Goal: Task Accomplishment & Management: Complete application form

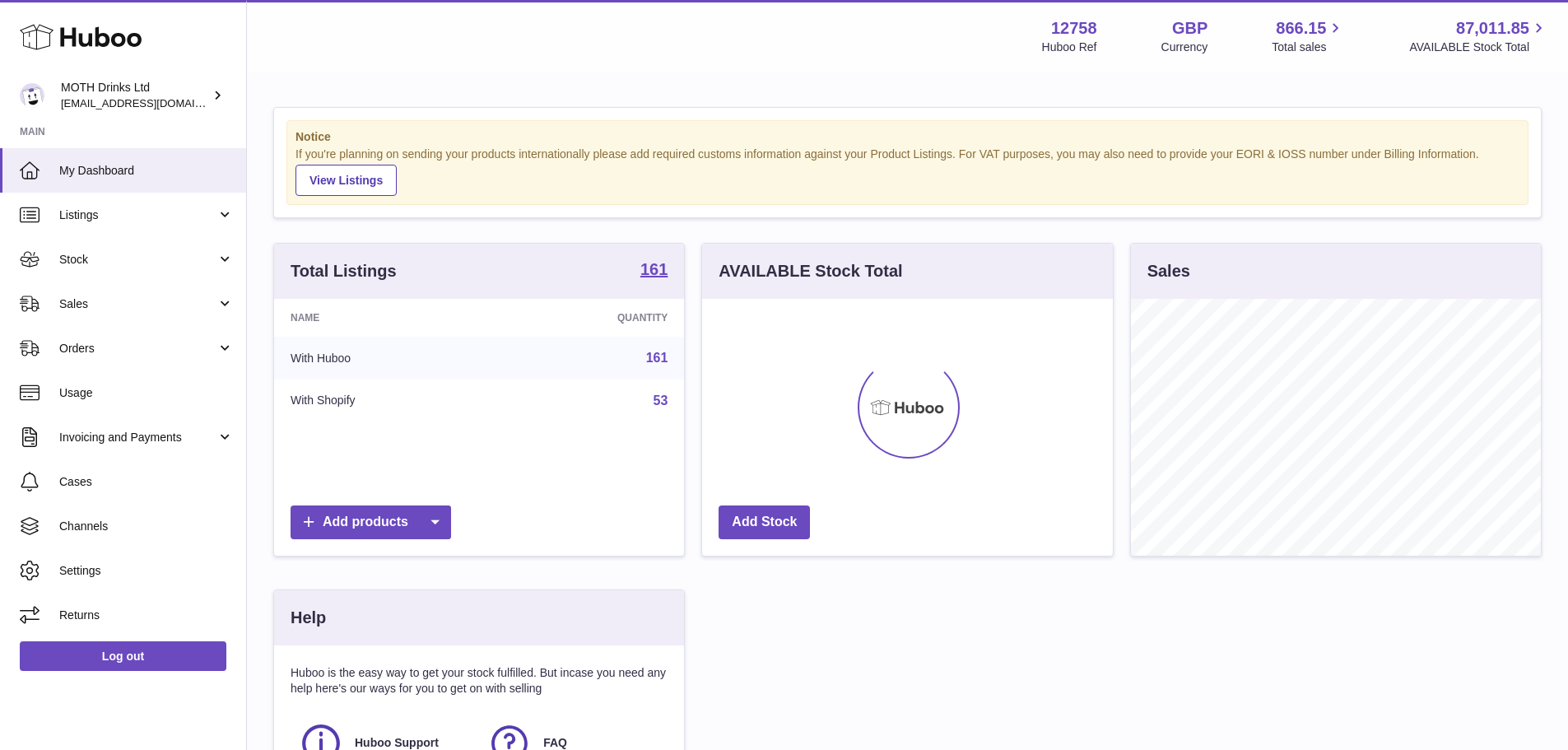
scroll to position [257, 411]
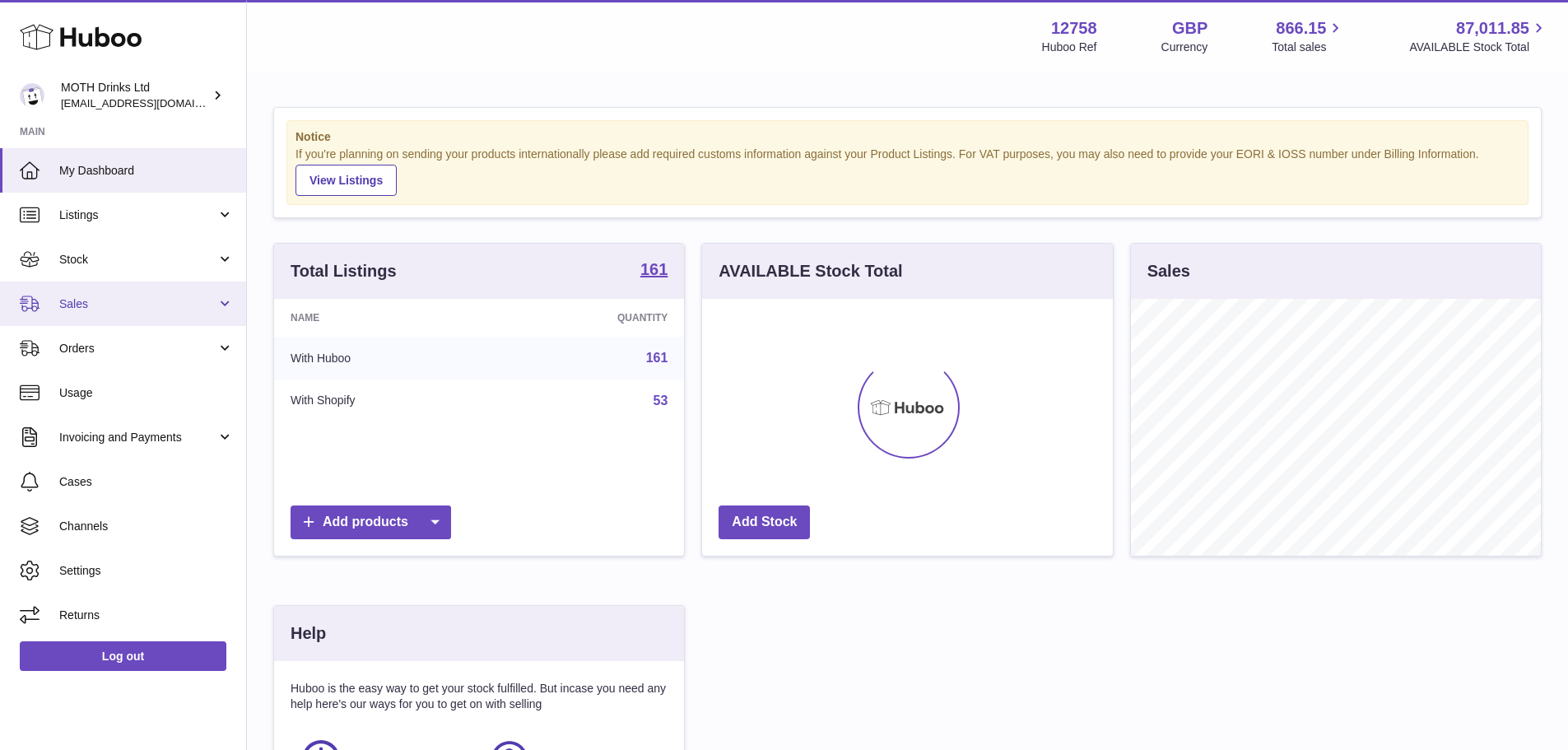
click at [117, 287] on link "Sales" at bounding box center [123, 303] width 247 height 44
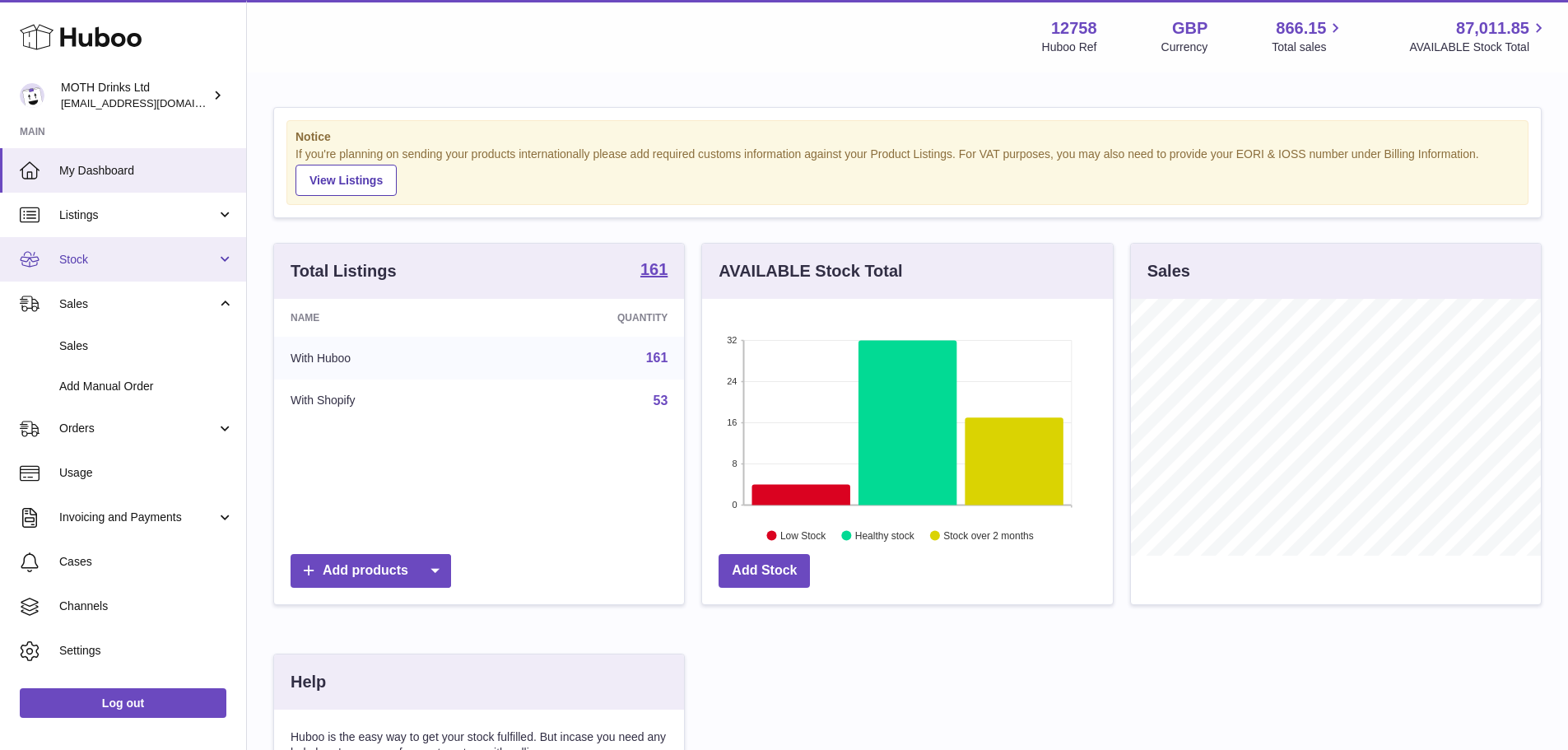
click at [119, 253] on span "Stock" at bounding box center [137, 260] width 158 height 15
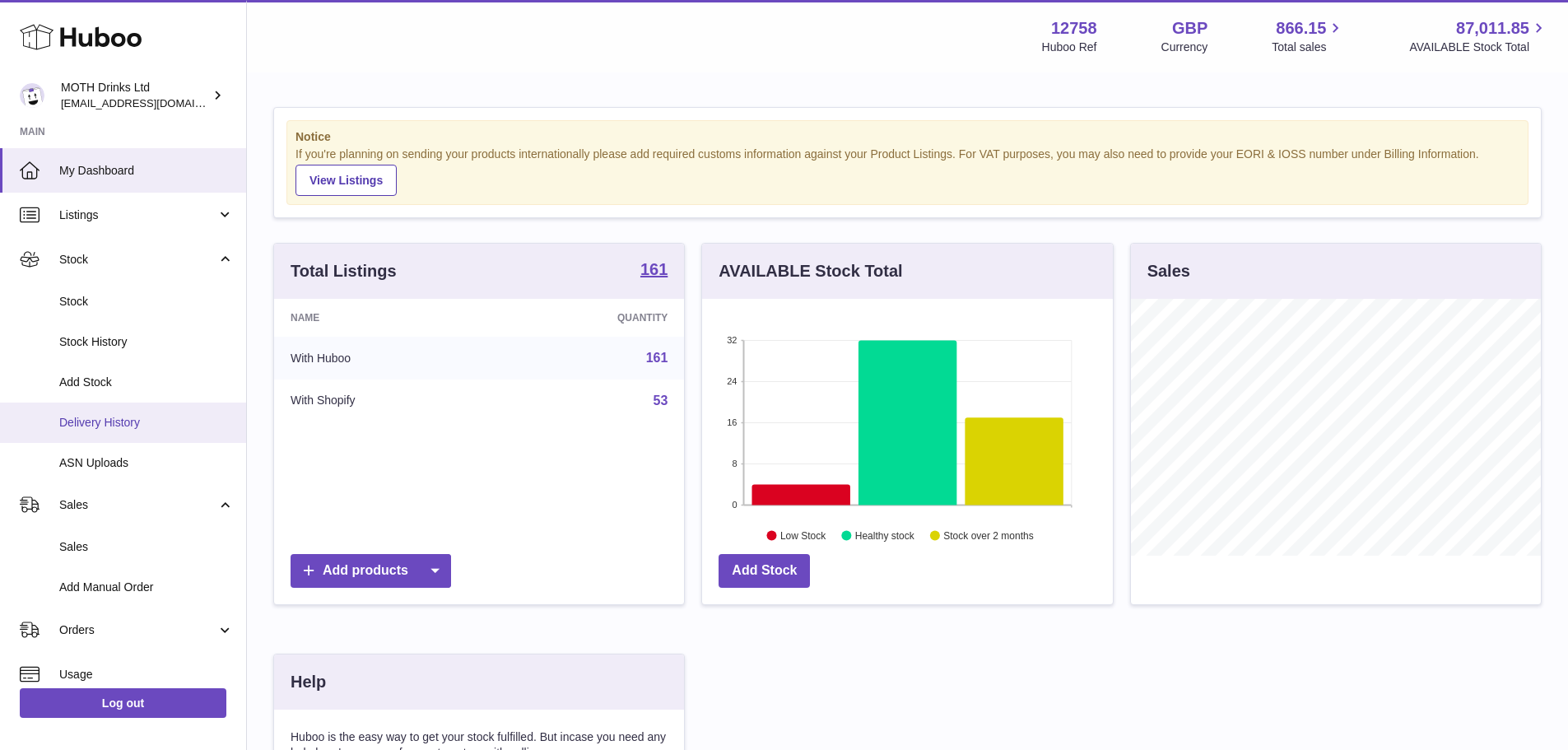
click at [120, 435] on link "Delivery History" at bounding box center [123, 422] width 247 height 41
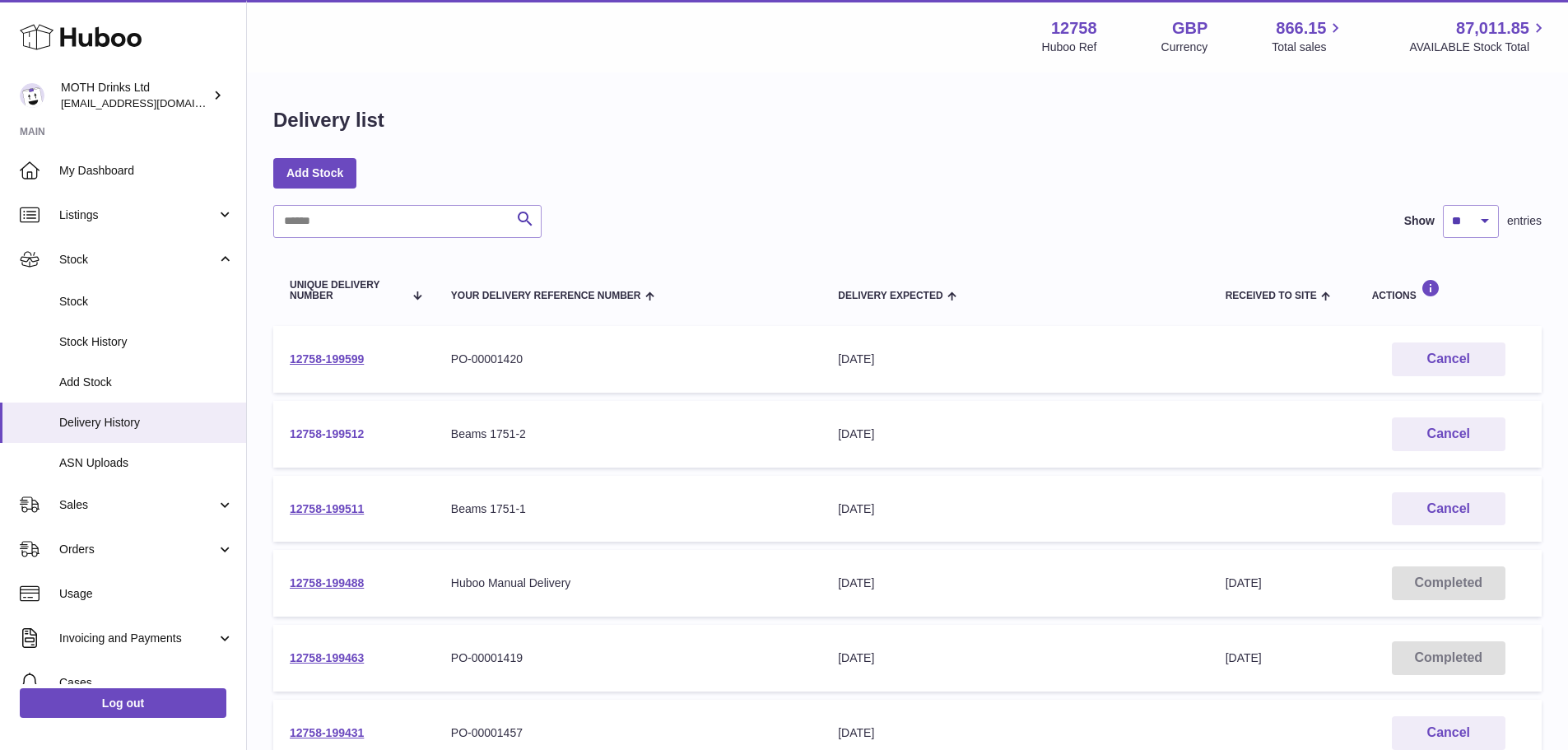
click at [337, 436] on link "12758-199512" at bounding box center [327, 434] width 74 height 14
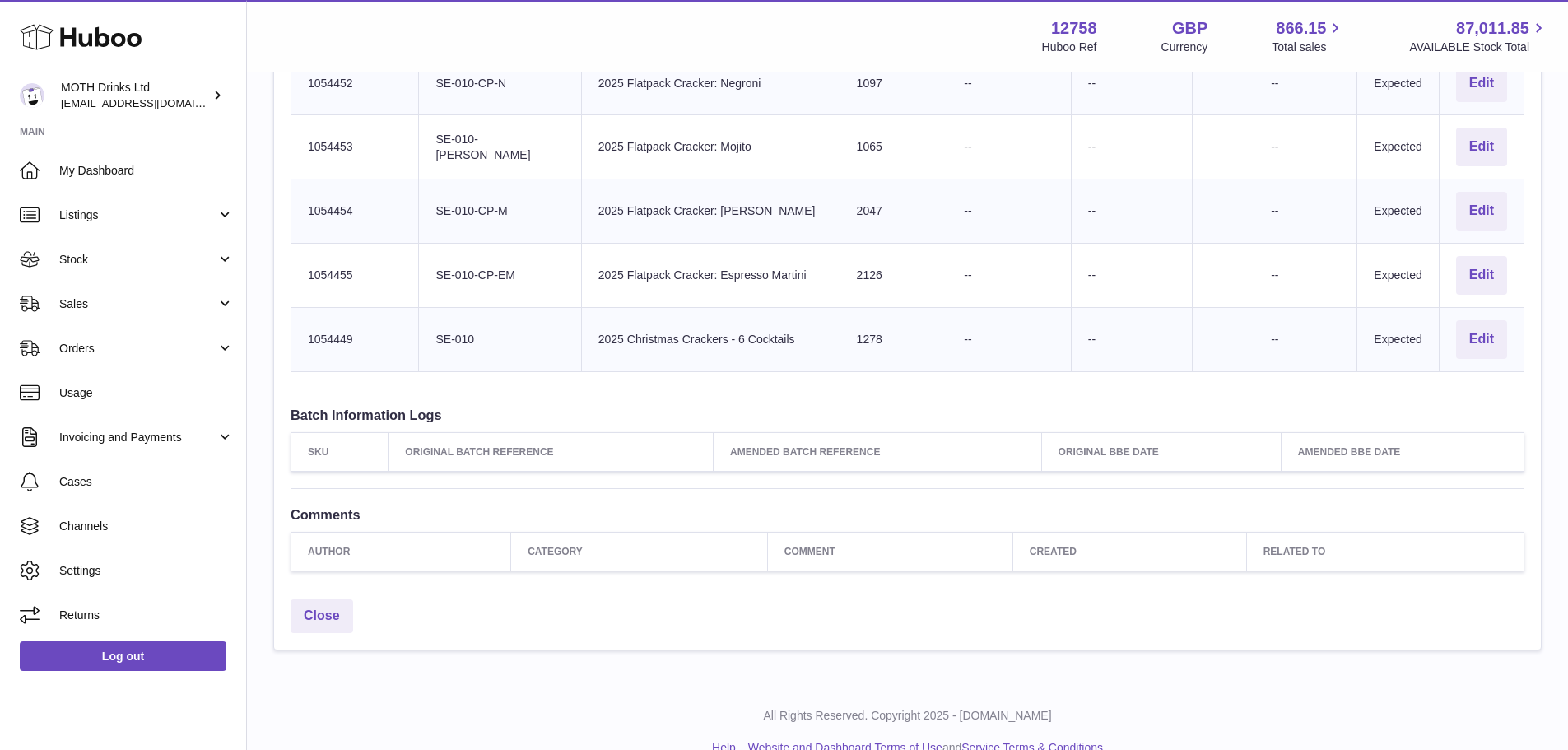
scroll to position [796, 0]
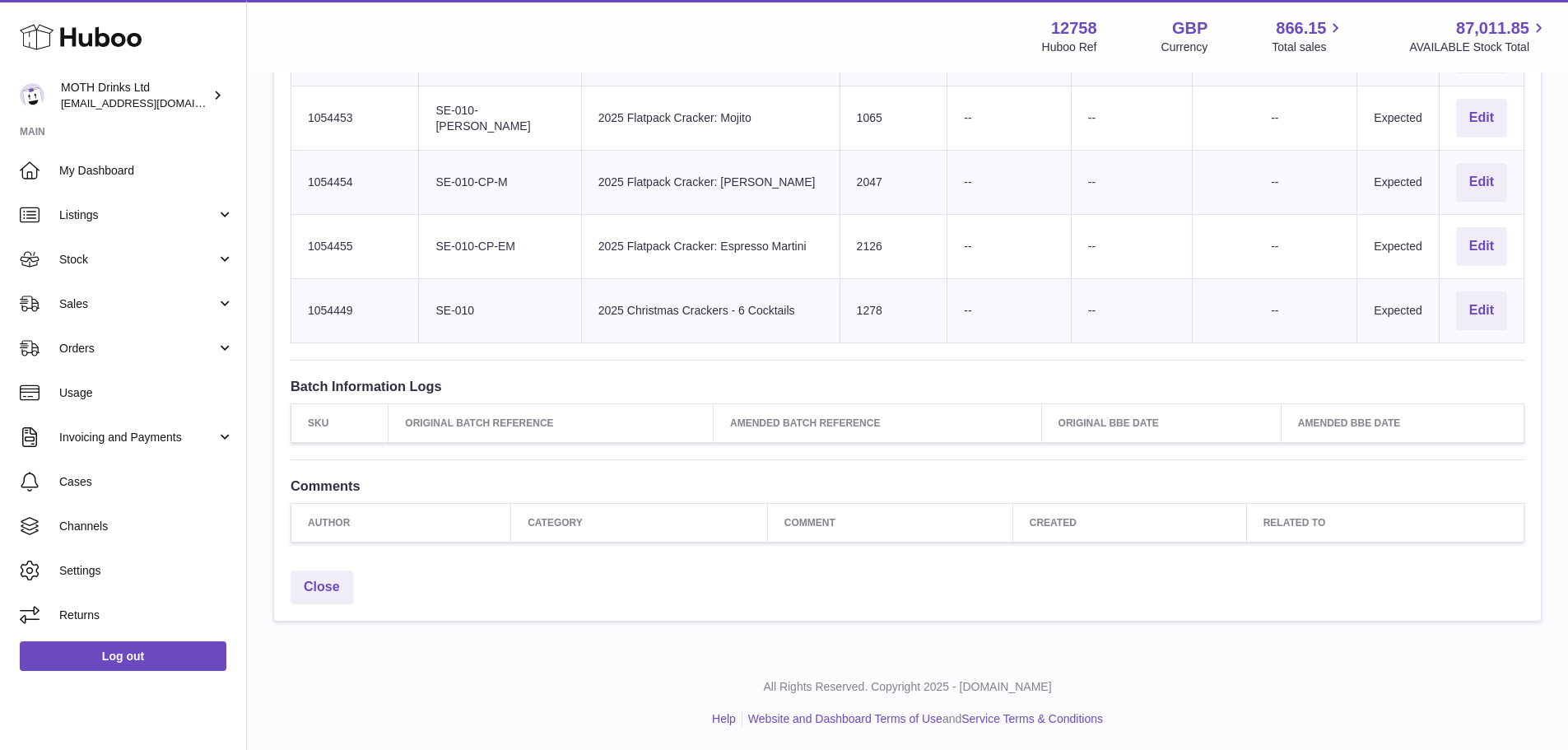
click at [457, 286] on td "Client Identifier SE-010" at bounding box center [500, 310] width 162 height 64
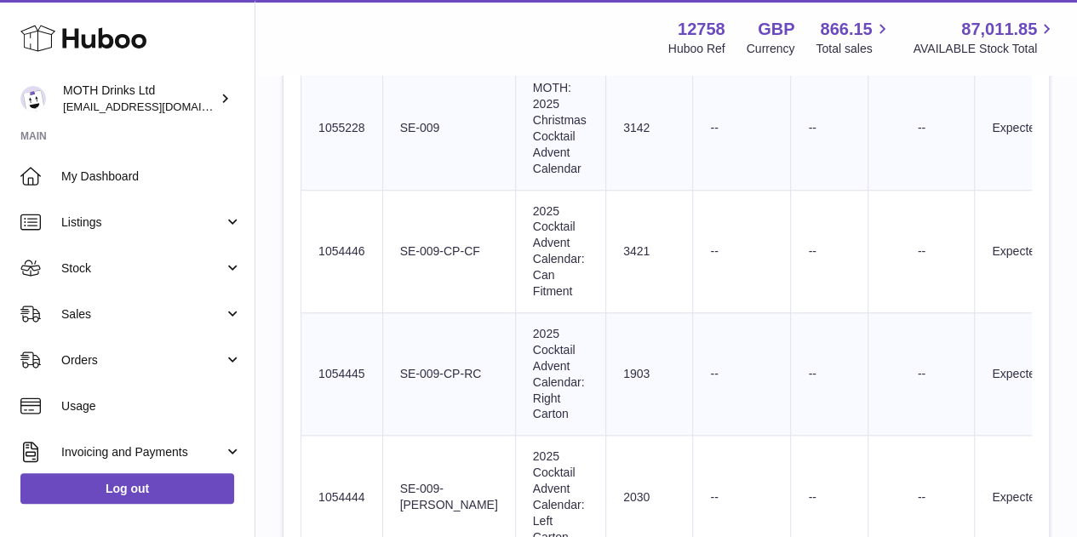
scroll to position [663, 0]
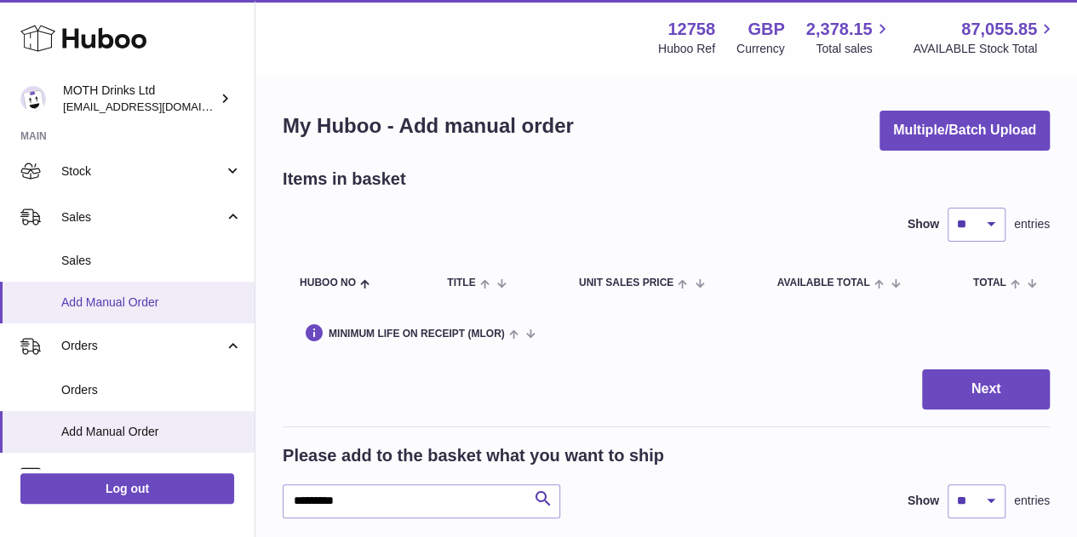
scroll to position [26, 0]
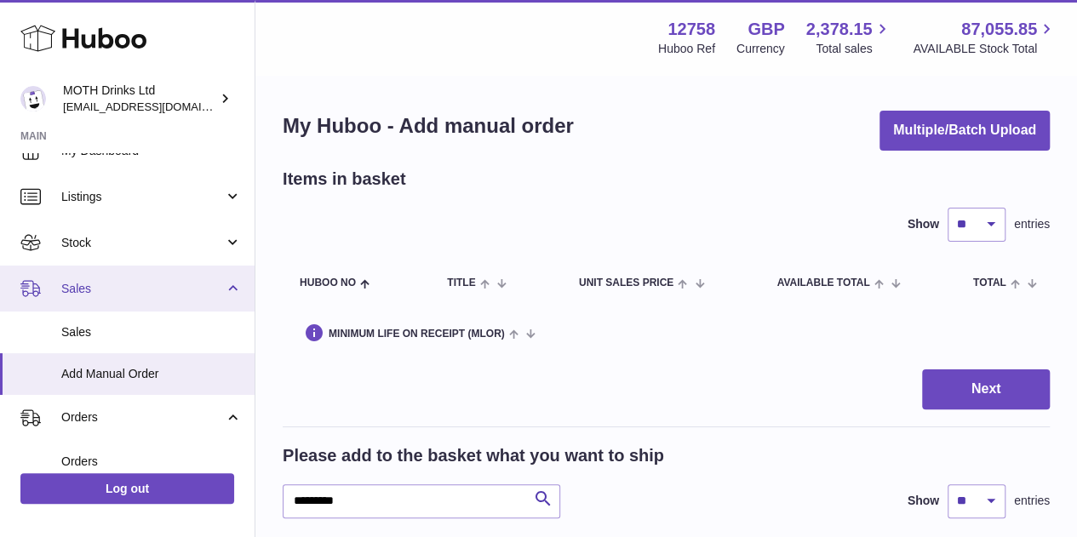
click at [131, 266] on link "Sales" at bounding box center [127, 289] width 255 height 46
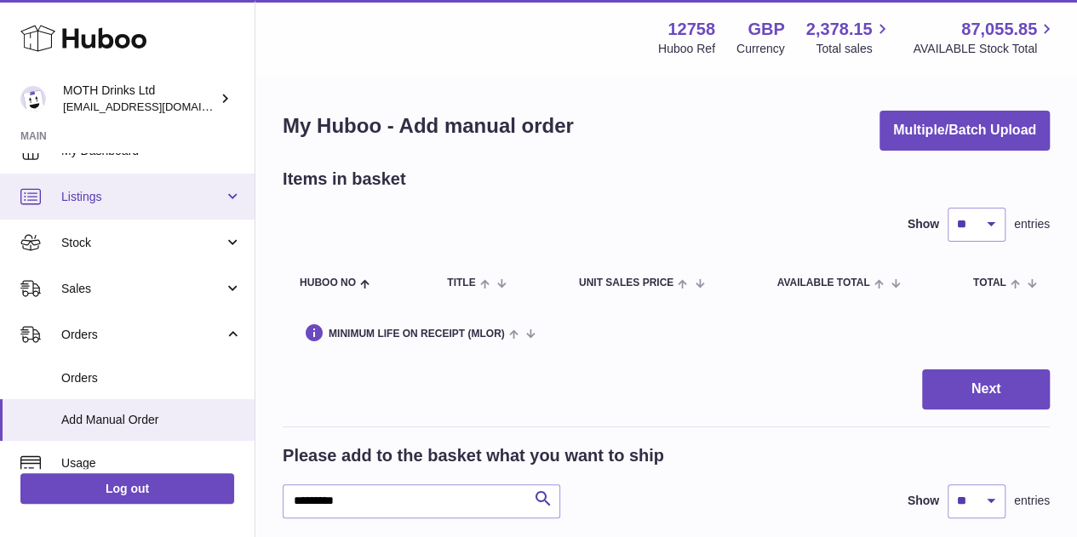
click at [141, 207] on link "Listings" at bounding box center [127, 197] width 255 height 46
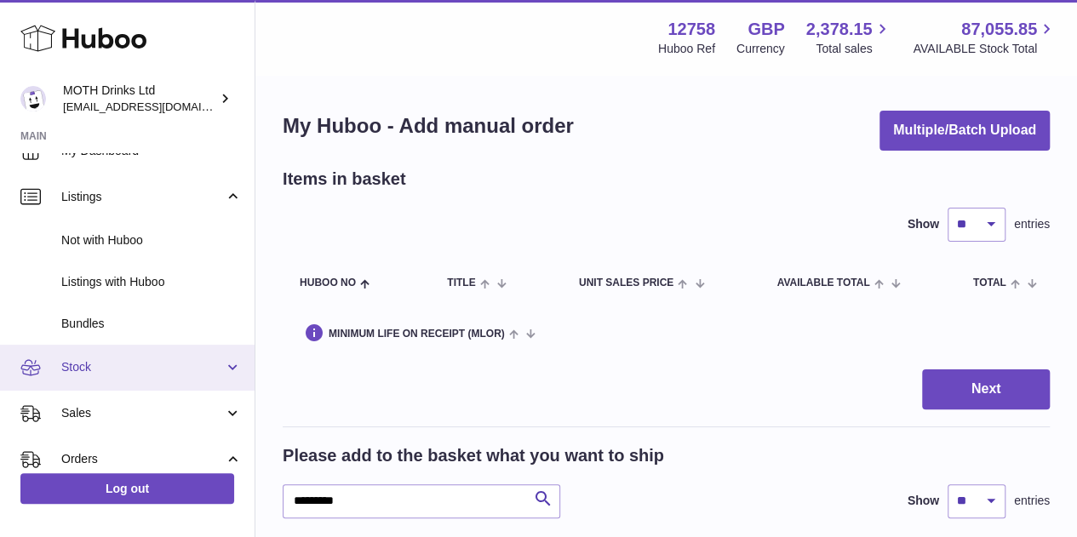
click at [111, 372] on span "Stock" at bounding box center [142, 367] width 163 height 16
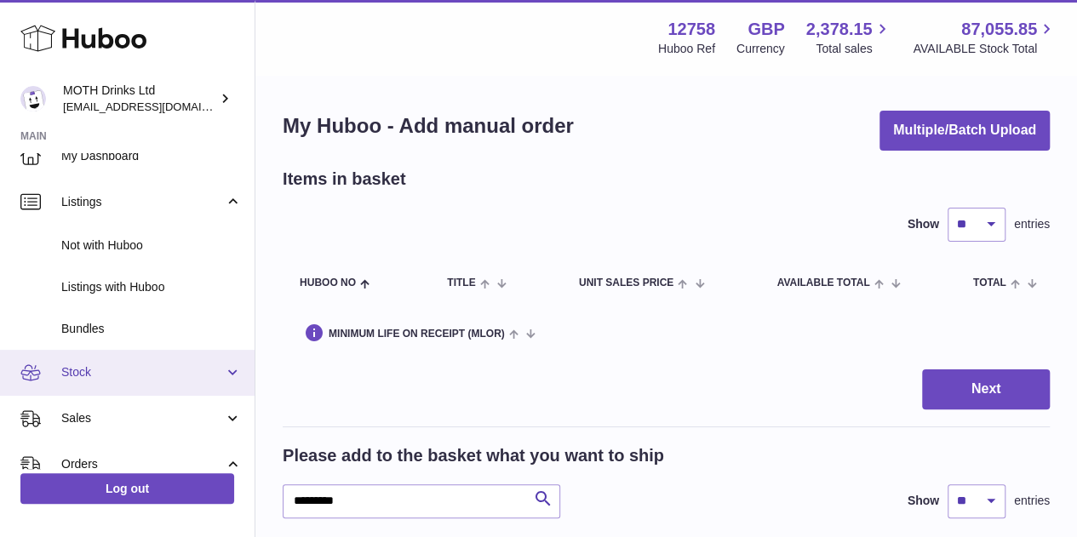
scroll to position [17, 0]
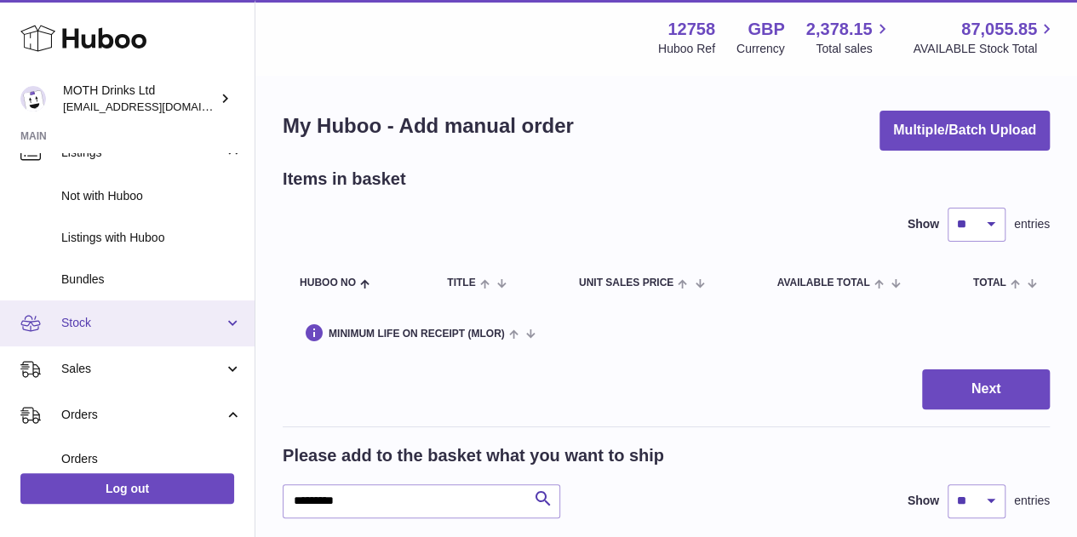
click at [125, 335] on link "Stock" at bounding box center [127, 324] width 255 height 46
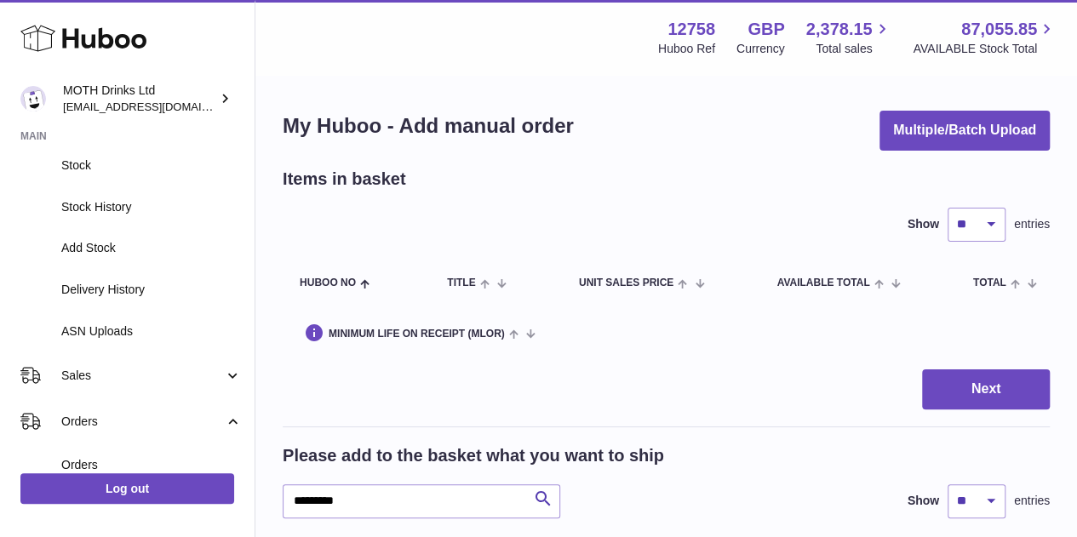
scroll to position [279, 0]
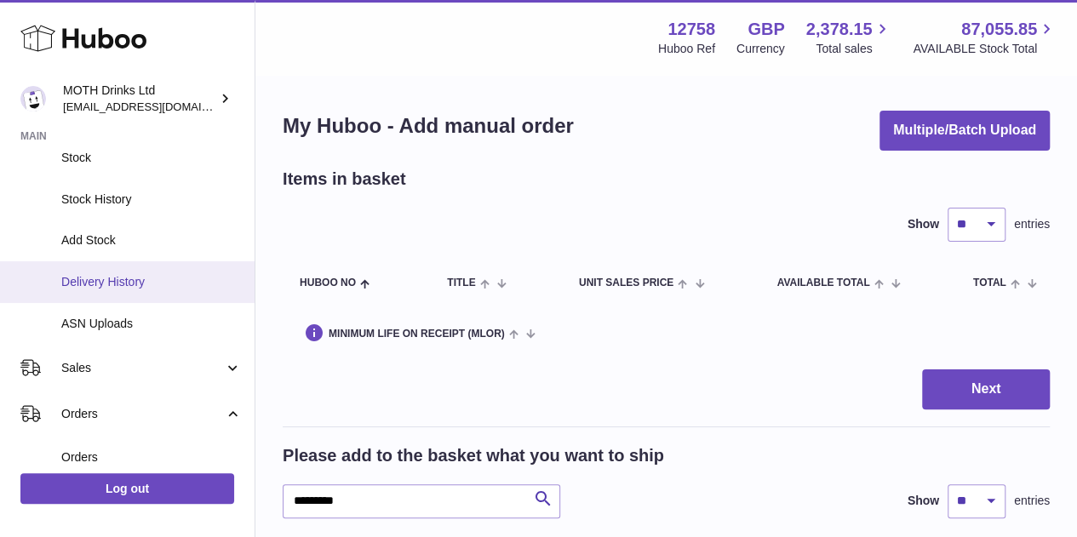
click at [132, 285] on span "Delivery History" at bounding box center [151, 282] width 181 height 16
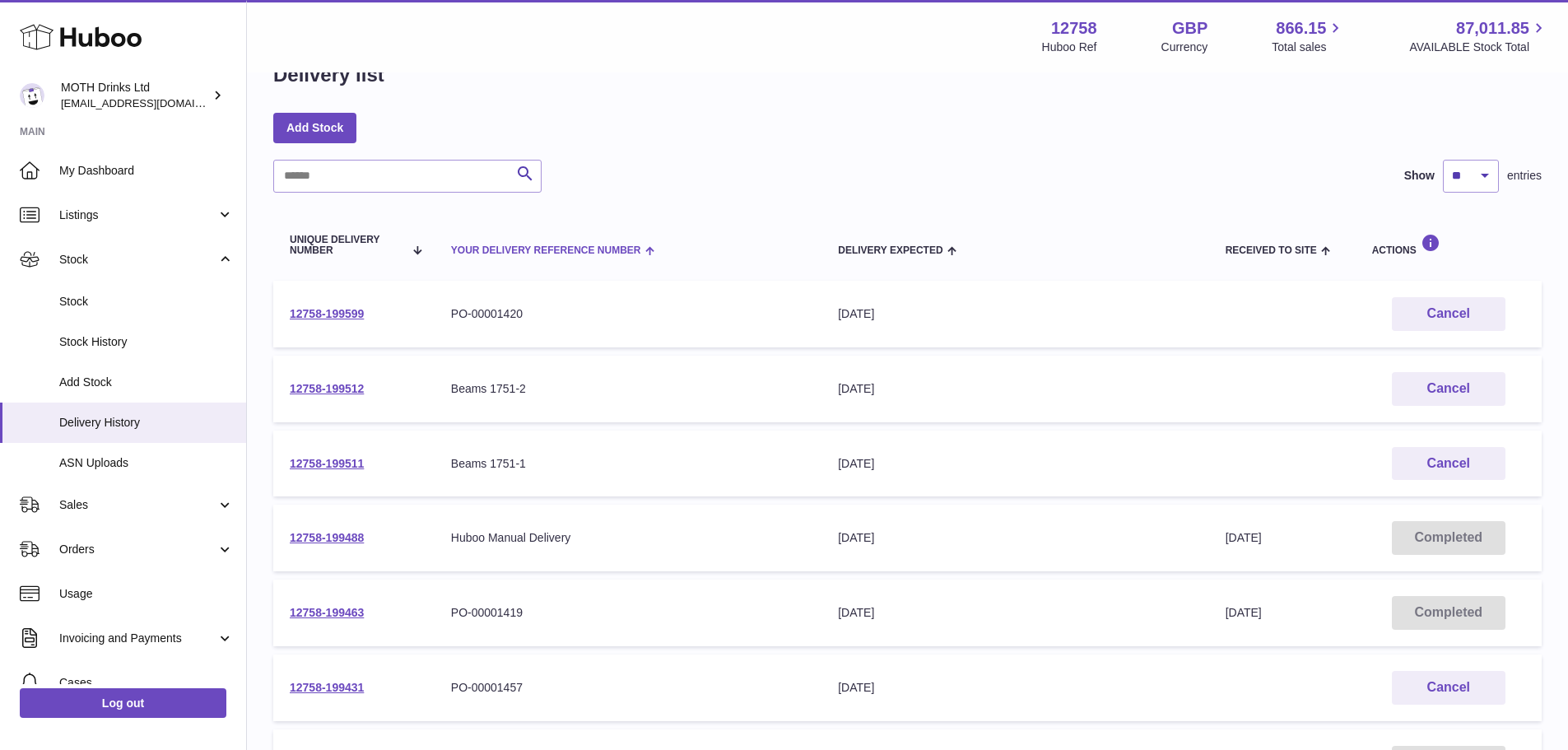
scroll to position [46, 0]
click at [309, 382] on link "12758-199512" at bounding box center [327, 388] width 74 height 14
click at [335, 388] on link "12758-199512" at bounding box center [327, 388] width 74 height 14
click at [324, 463] on link "12758-199511" at bounding box center [327, 463] width 74 height 14
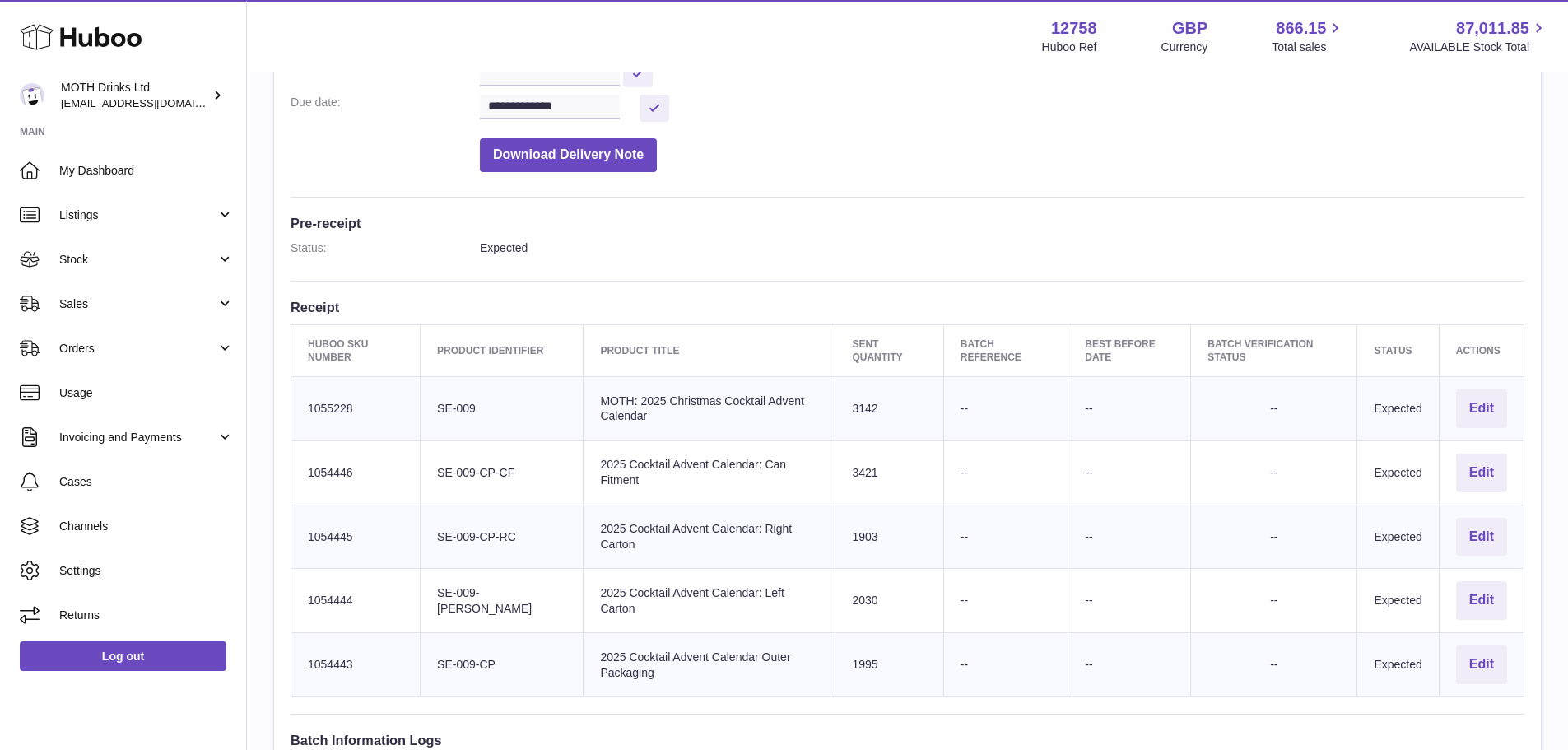
scroll to position [333, 0]
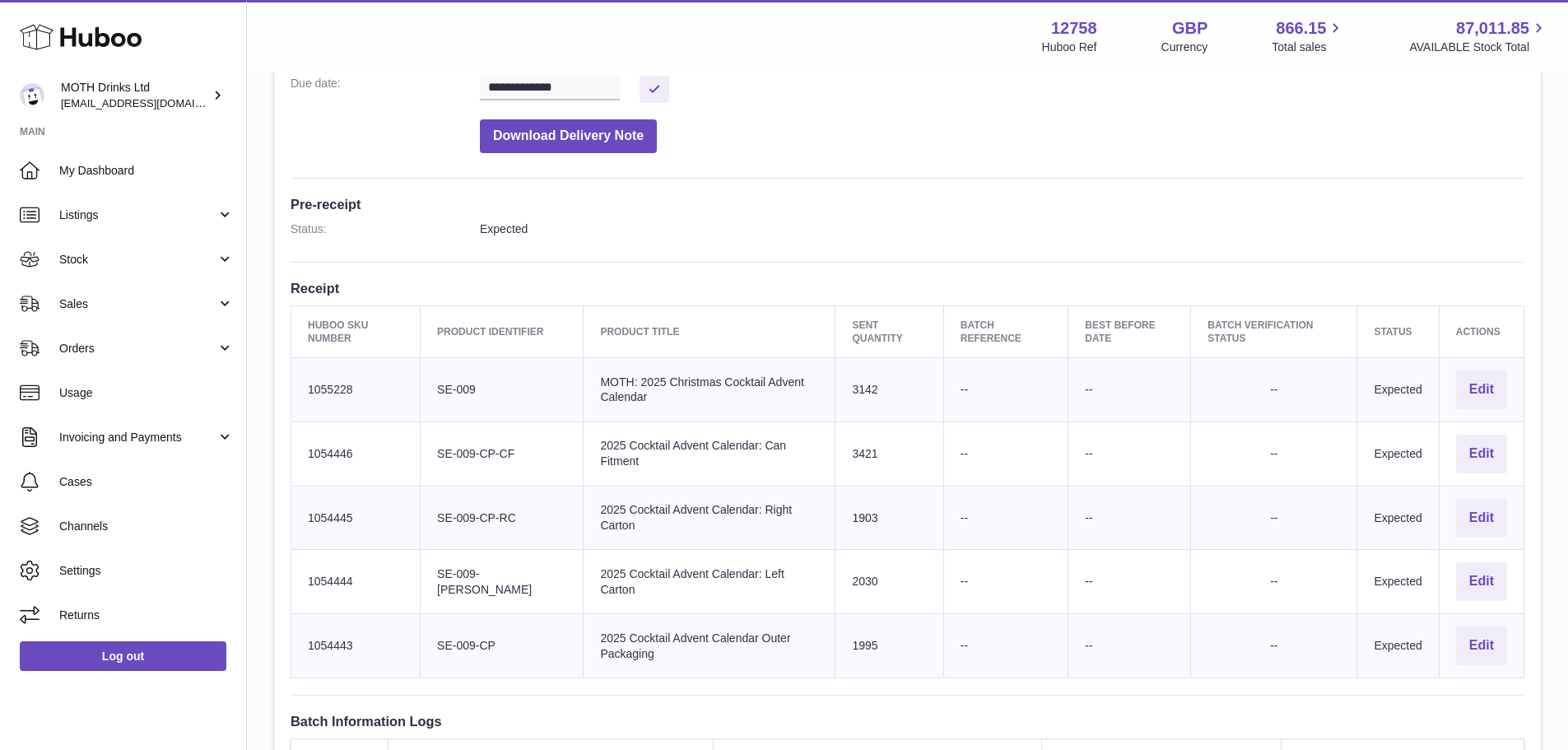
drag, startPoint x: 438, startPoint y: 390, endPoint x: 495, endPoint y: 388, distance: 57.0
click at [495, 388] on td "Client Identifier SE-009" at bounding box center [502, 389] width 163 height 64
copy td "SE-009"
drag, startPoint x: 388, startPoint y: 382, endPoint x: 299, endPoint y: 389, distance: 89.3
click at [299, 389] on td "Huboo SKU Number 1055228" at bounding box center [356, 389] width 130 height 64
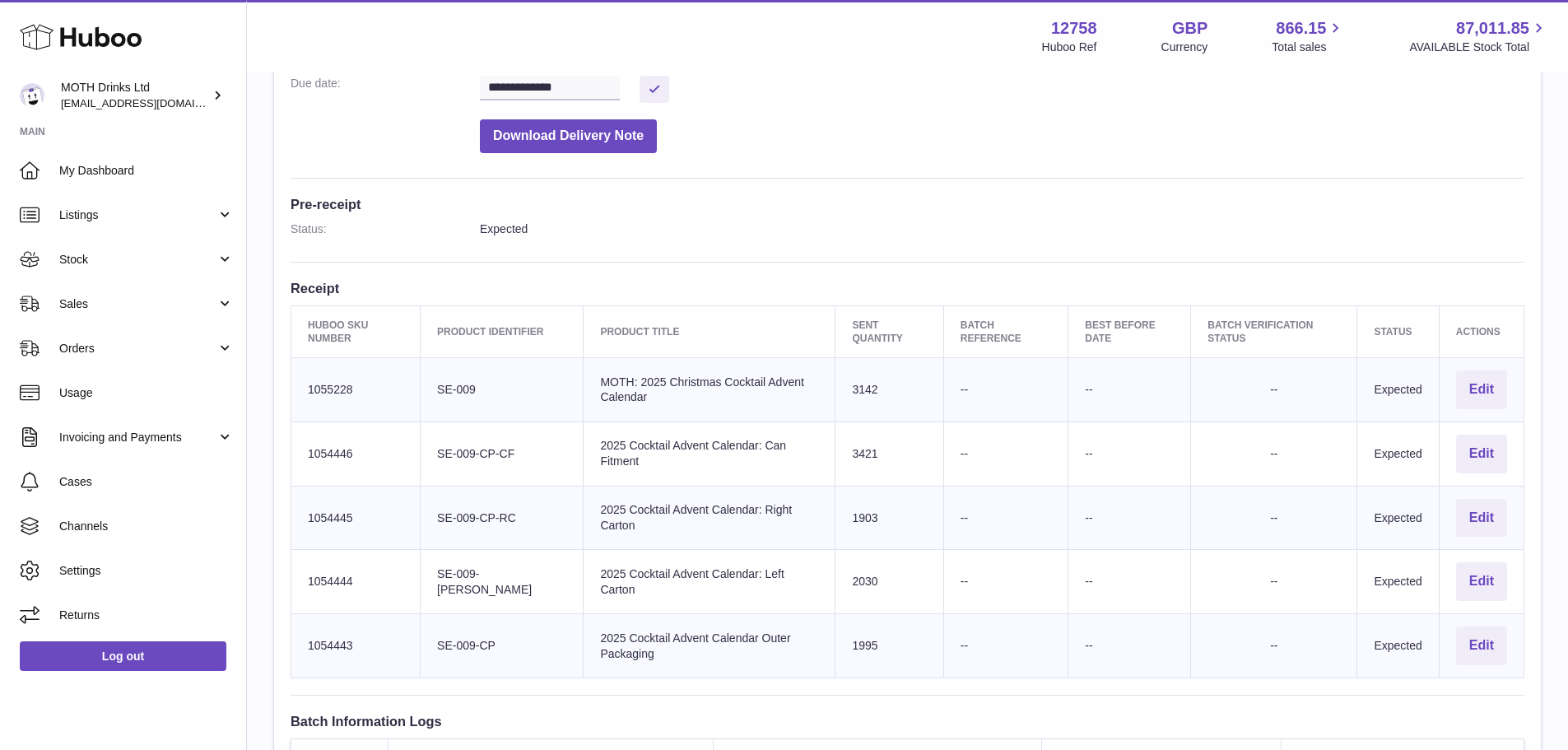
copy td "1055228"
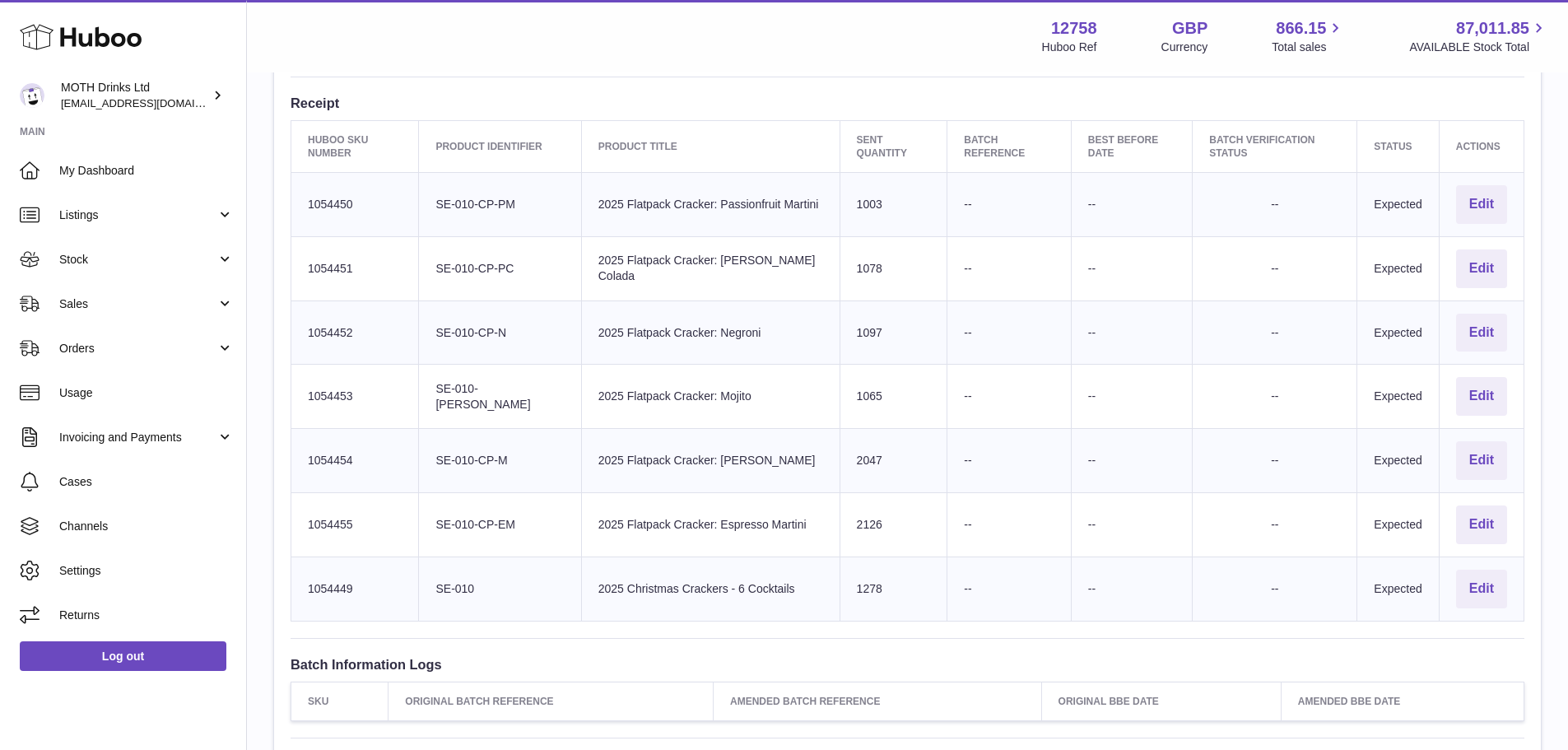
scroll to position [520, 0]
click at [1495, 569] on button "Edit" at bounding box center [1481, 588] width 51 height 39
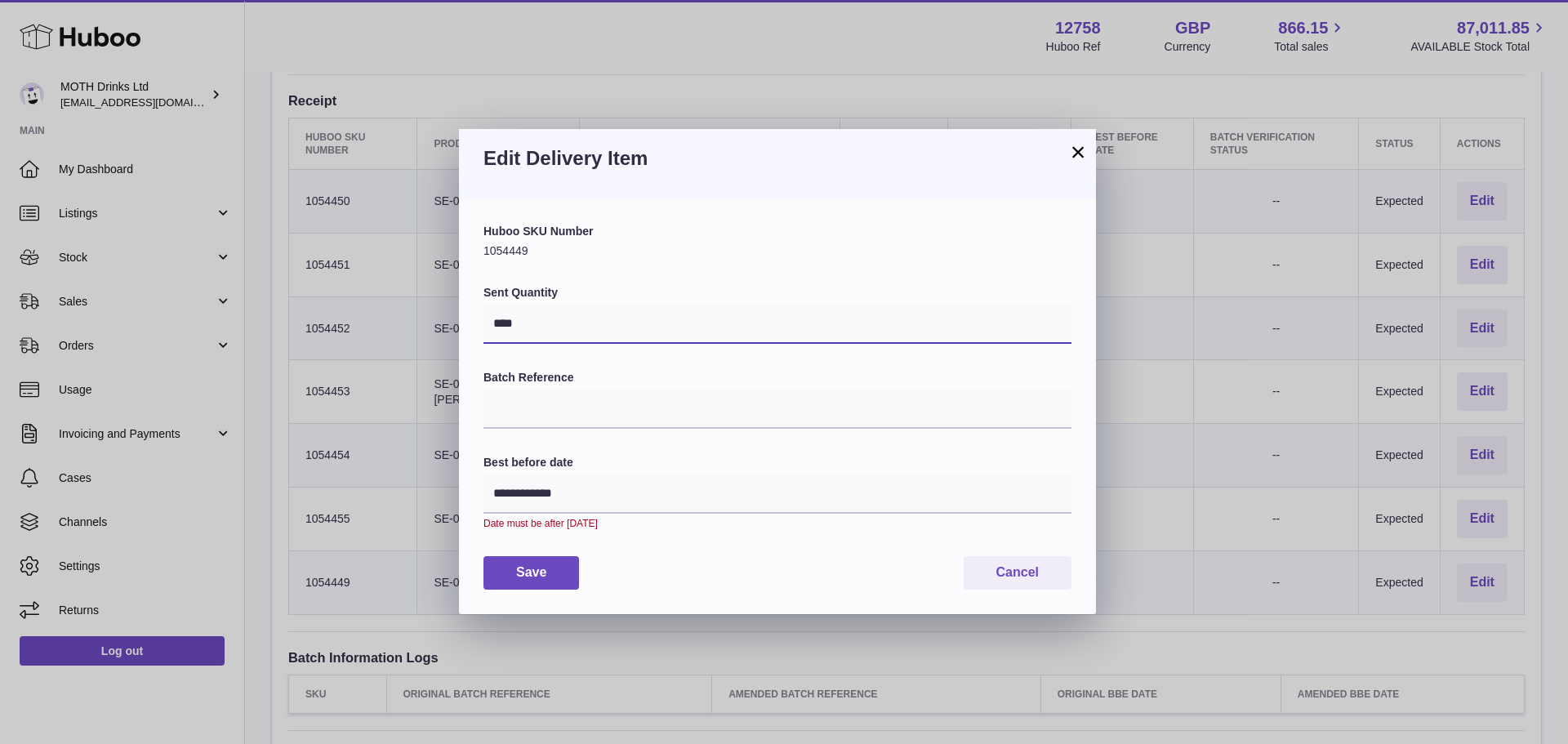
drag, startPoint x: 658, startPoint y: 306, endPoint x: 398, endPoint y: 330, distance: 261.1
click at [398, 330] on div "**********" at bounding box center [784, 372] width 1568 height 744
type input "****"
click at [560, 574] on button "Save" at bounding box center [531, 572] width 96 height 34
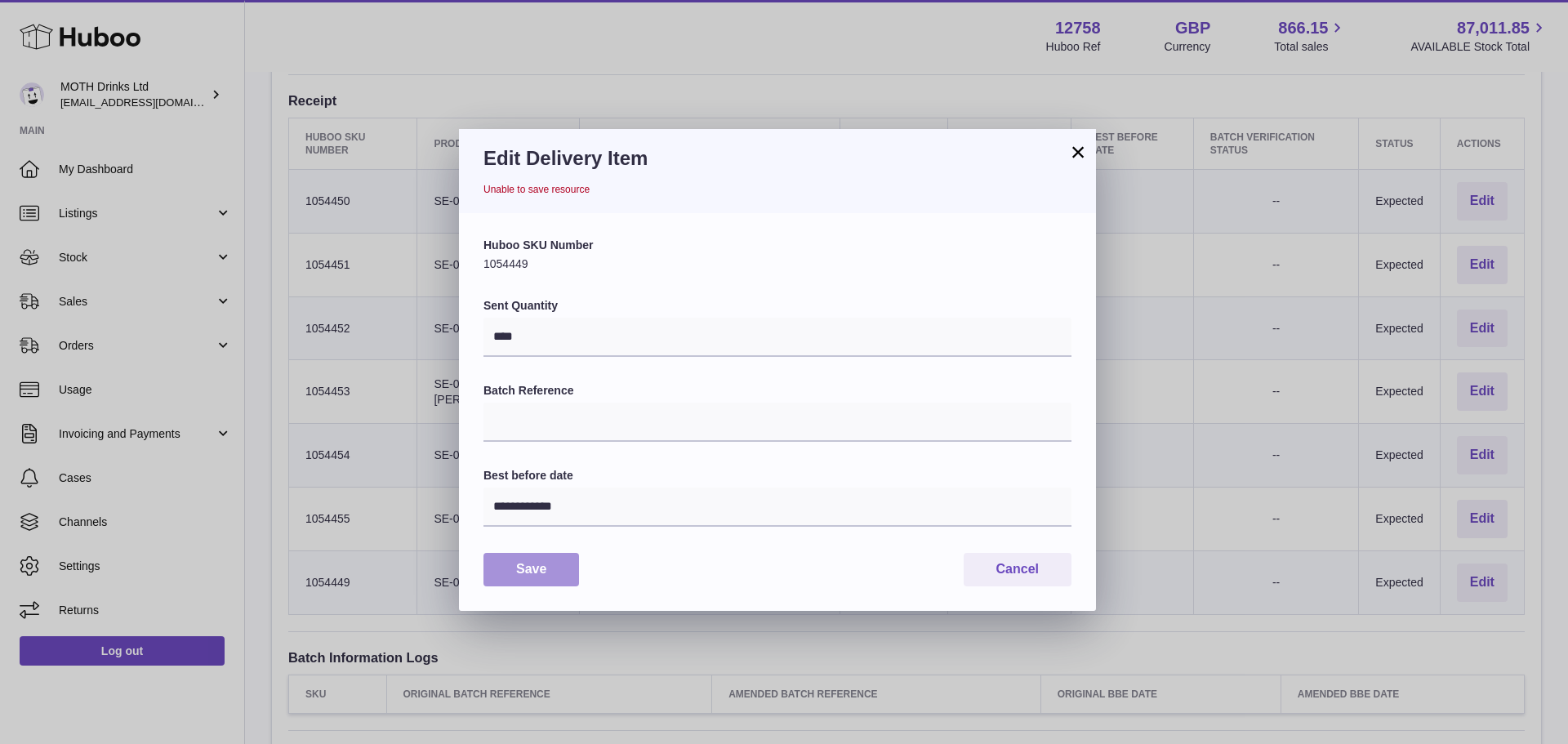
click at [560, 574] on button "Save" at bounding box center [531, 570] width 96 height 34
click at [1051, 582] on button "Cancel" at bounding box center [1018, 570] width 107 height 34
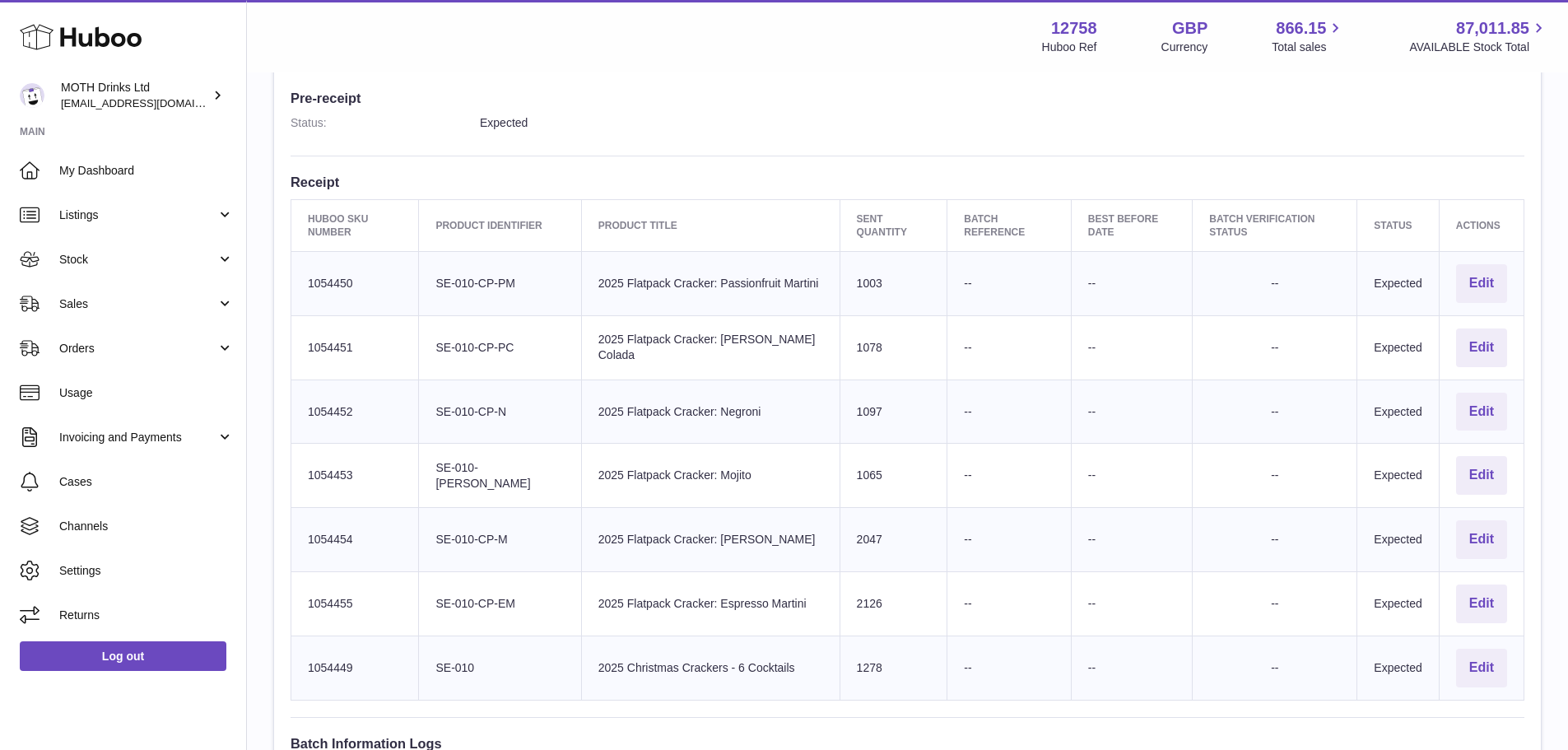
scroll to position [443, 0]
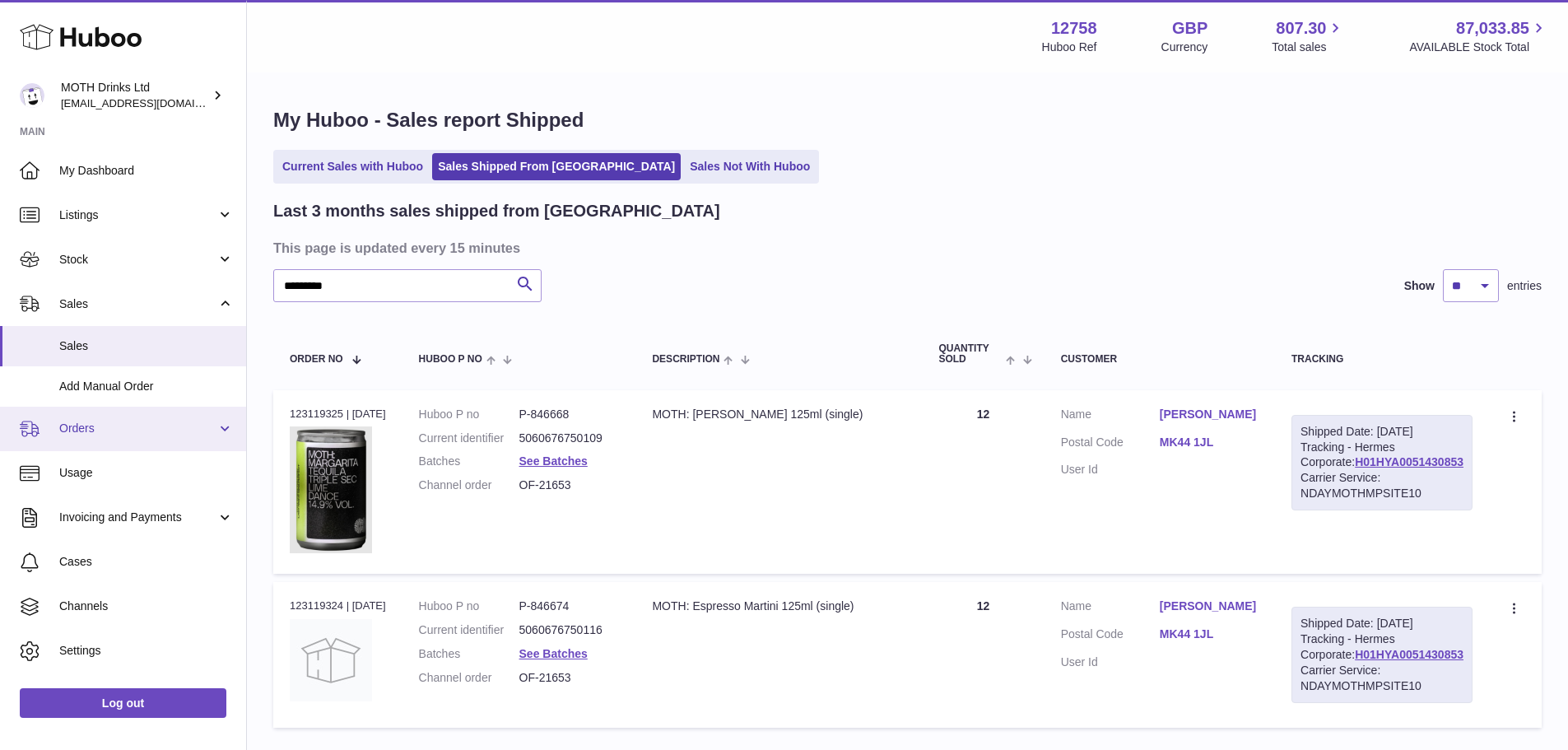
click at [87, 426] on span "Orders" at bounding box center [137, 428] width 158 height 15
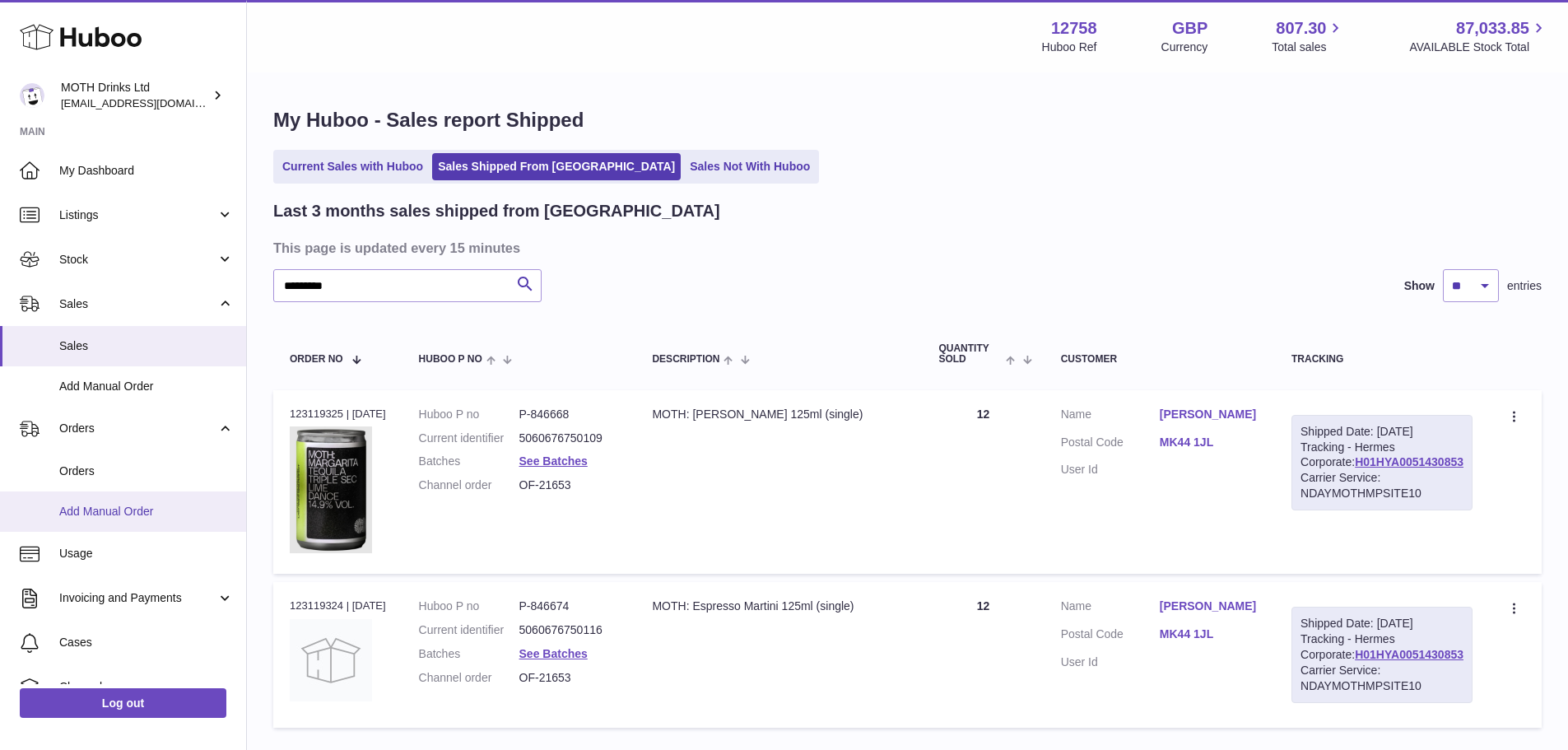
click at [93, 506] on span "Add Manual Order" at bounding box center [146, 511] width 175 height 15
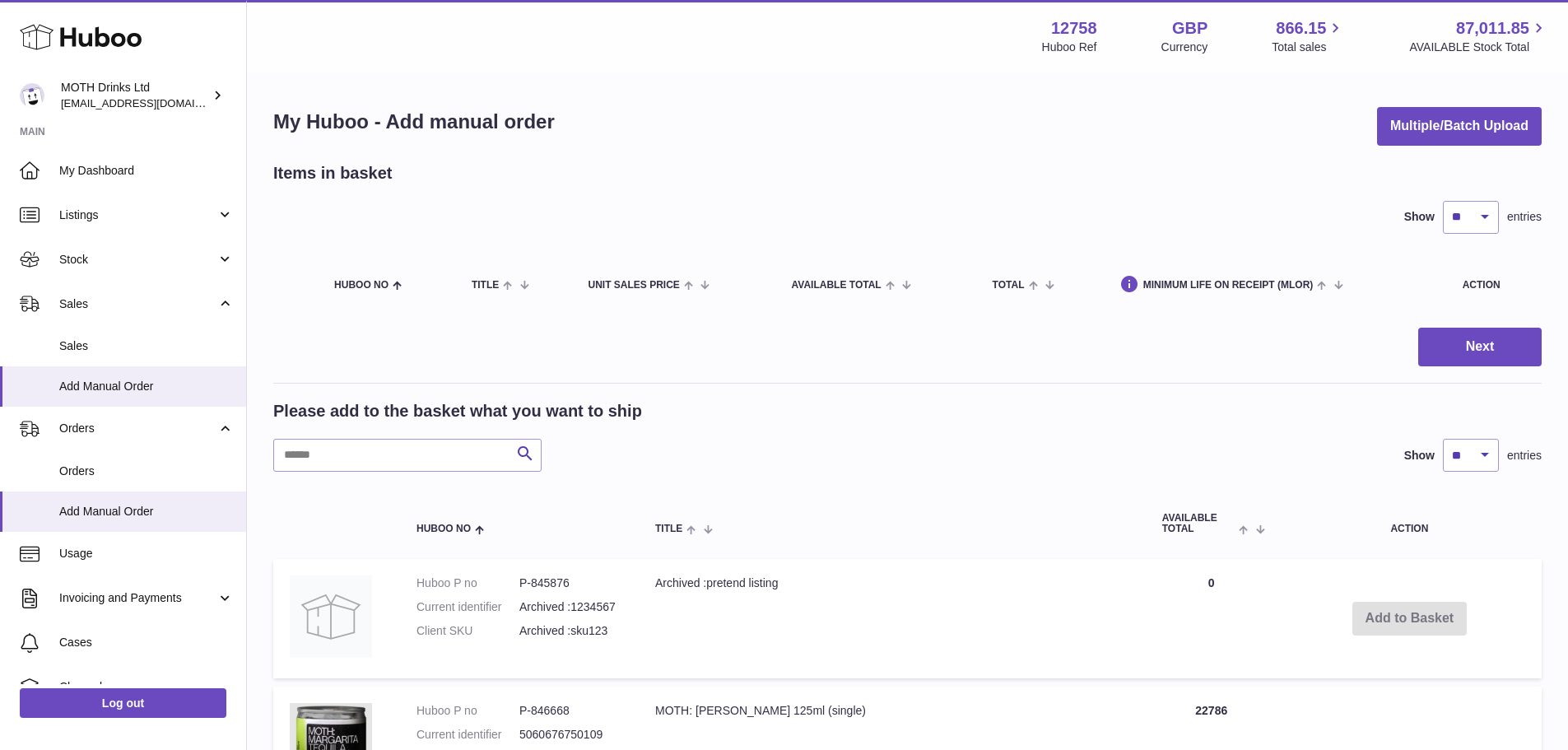
click at [1429, 127] on button "Multiple/Batch Upload" at bounding box center [1460, 127] width 164 height 39
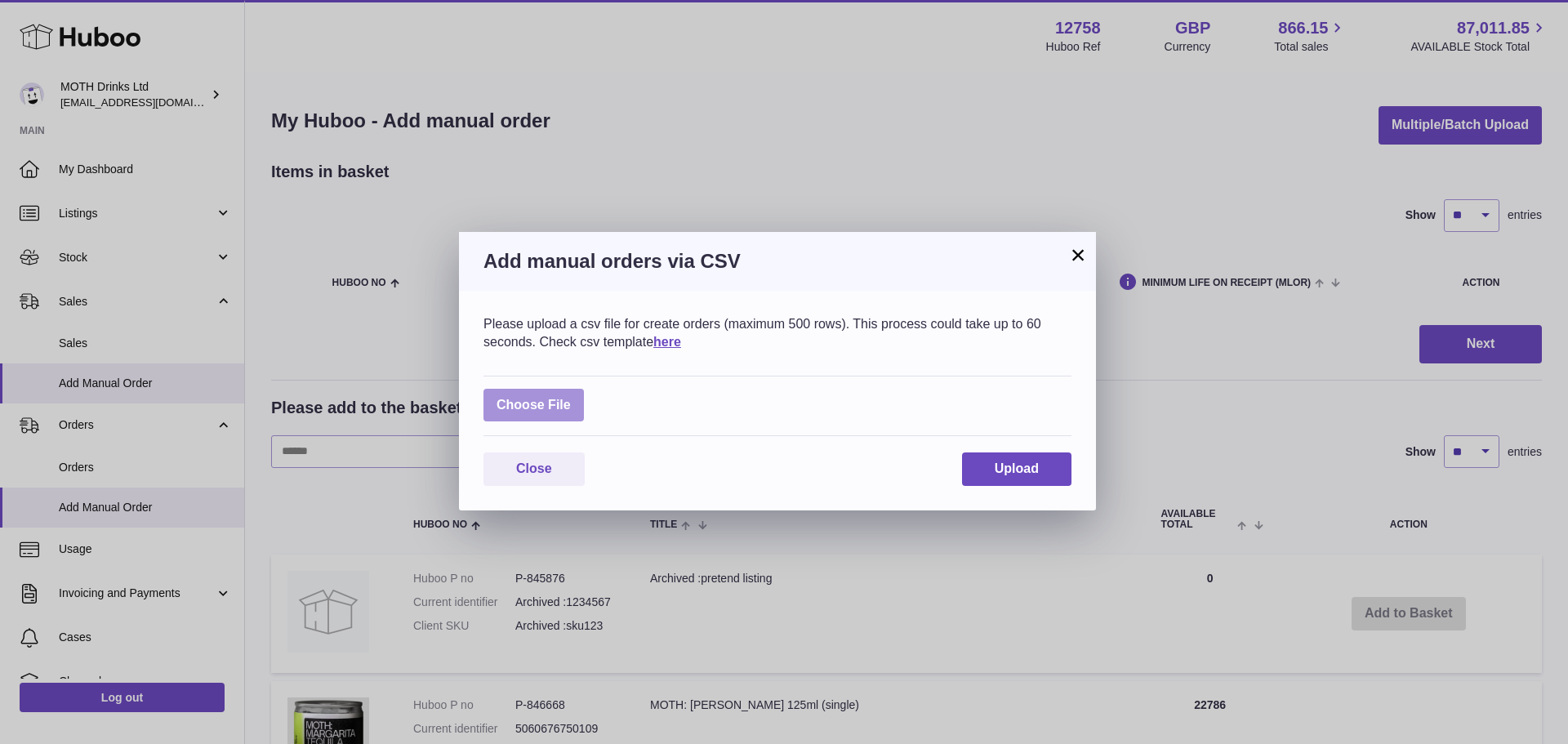
click at [536, 406] on label at bounding box center [533, 405] width 101 height 34
click at [571, 398] on input "file" at bounding box center [571, 397] width 1 height 1
type input "**********"
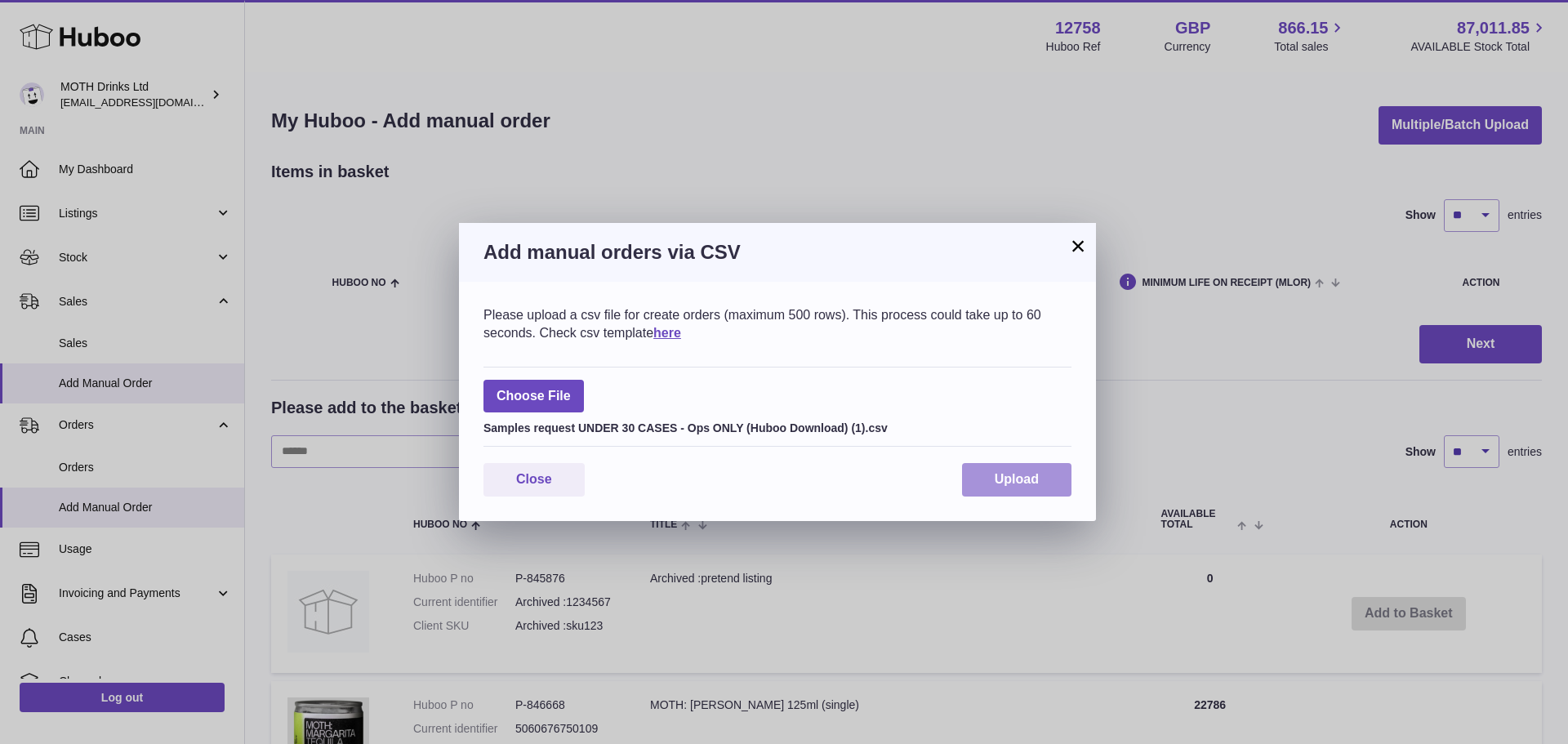
click at [1035, 477] on span "Upload" at bounding box center [1017, 478] width 44 height 13
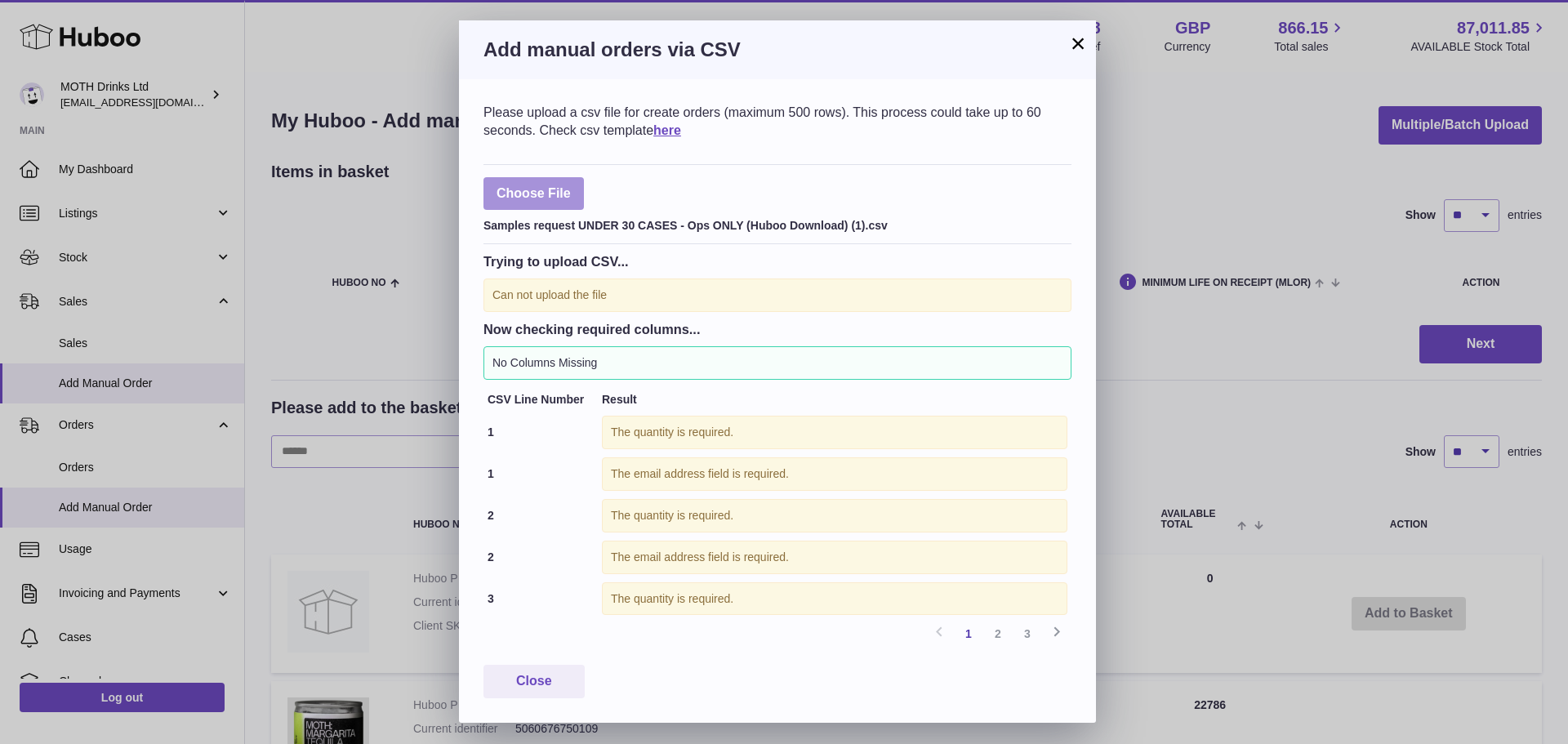
click at [561, 183] on label at bounding box center [533, 194] width 101 height 34
click at [571, 185] on input "file" at bounding box center [571, 185] width 1 height 1
type input "**********"
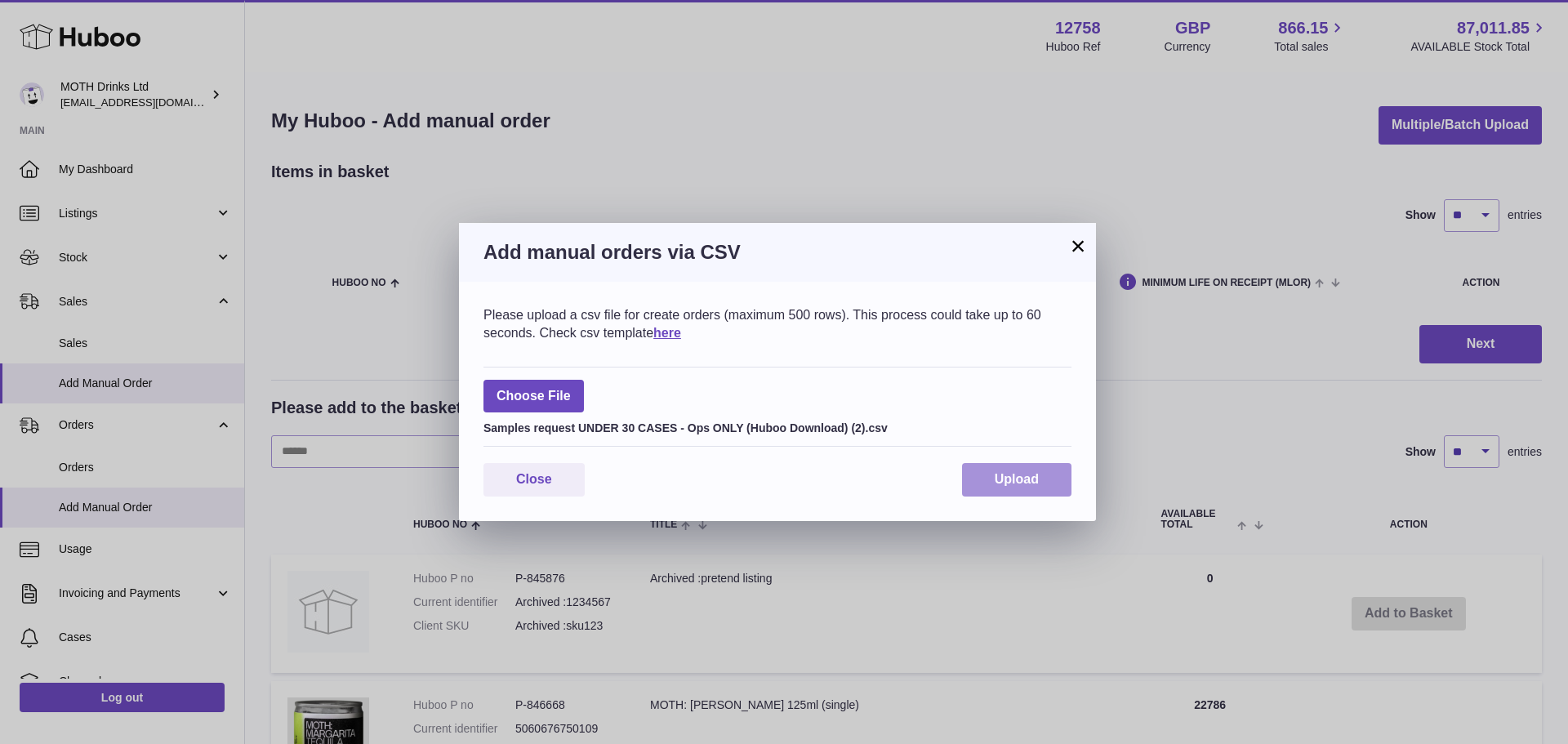
click at [1008, 481] on span "Upload" at bounding box center [1017, 478] width 44 height 13
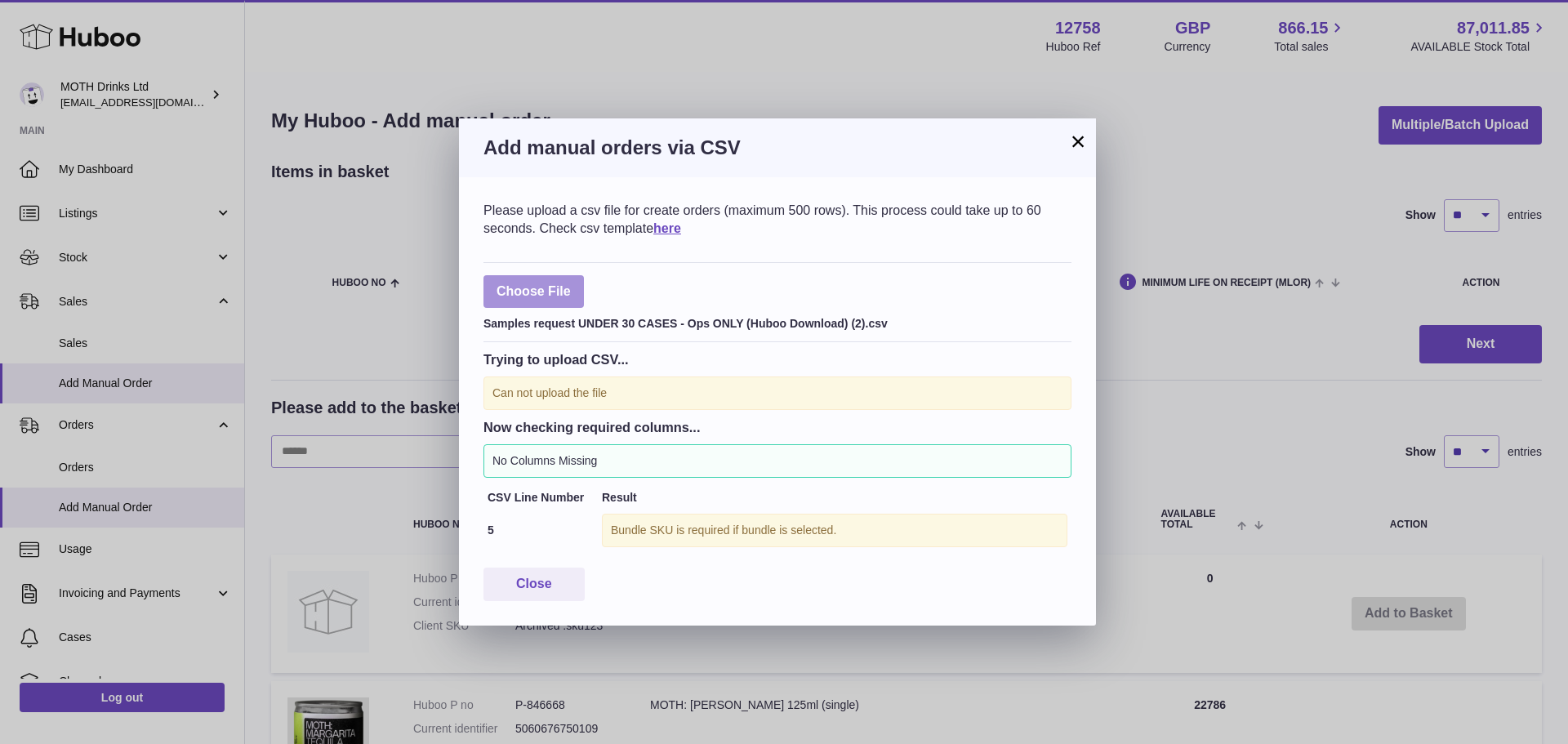
click at [560, 305] on label at bounding box center [533, 291] width 101 height 34
click at [571, 284] on input "file" at bounding box center [571, 283] width 1 height 1
type input "**********"
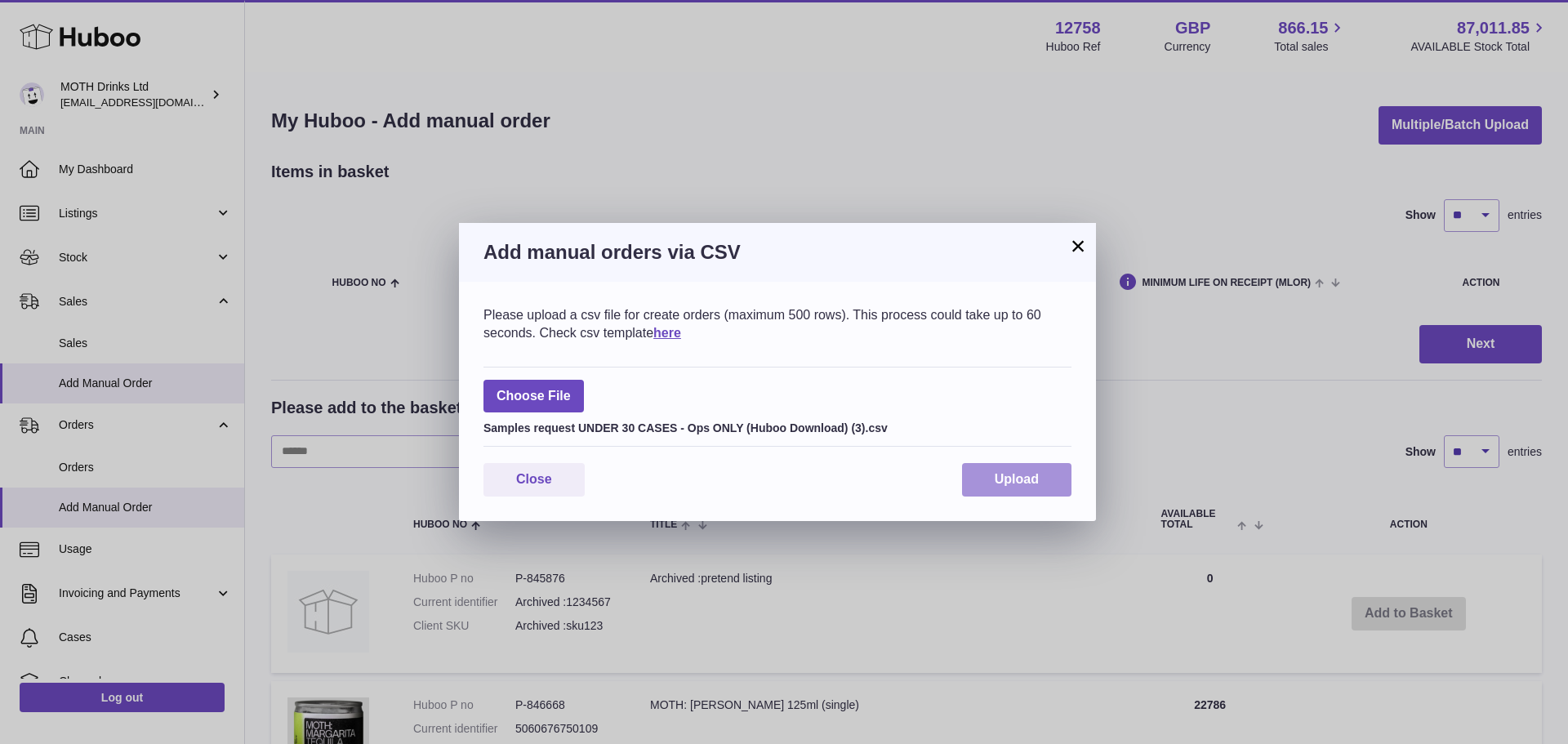
click at [1026, 471] on button "Upload" at bounding box center [1017, 479] width 109 height 34
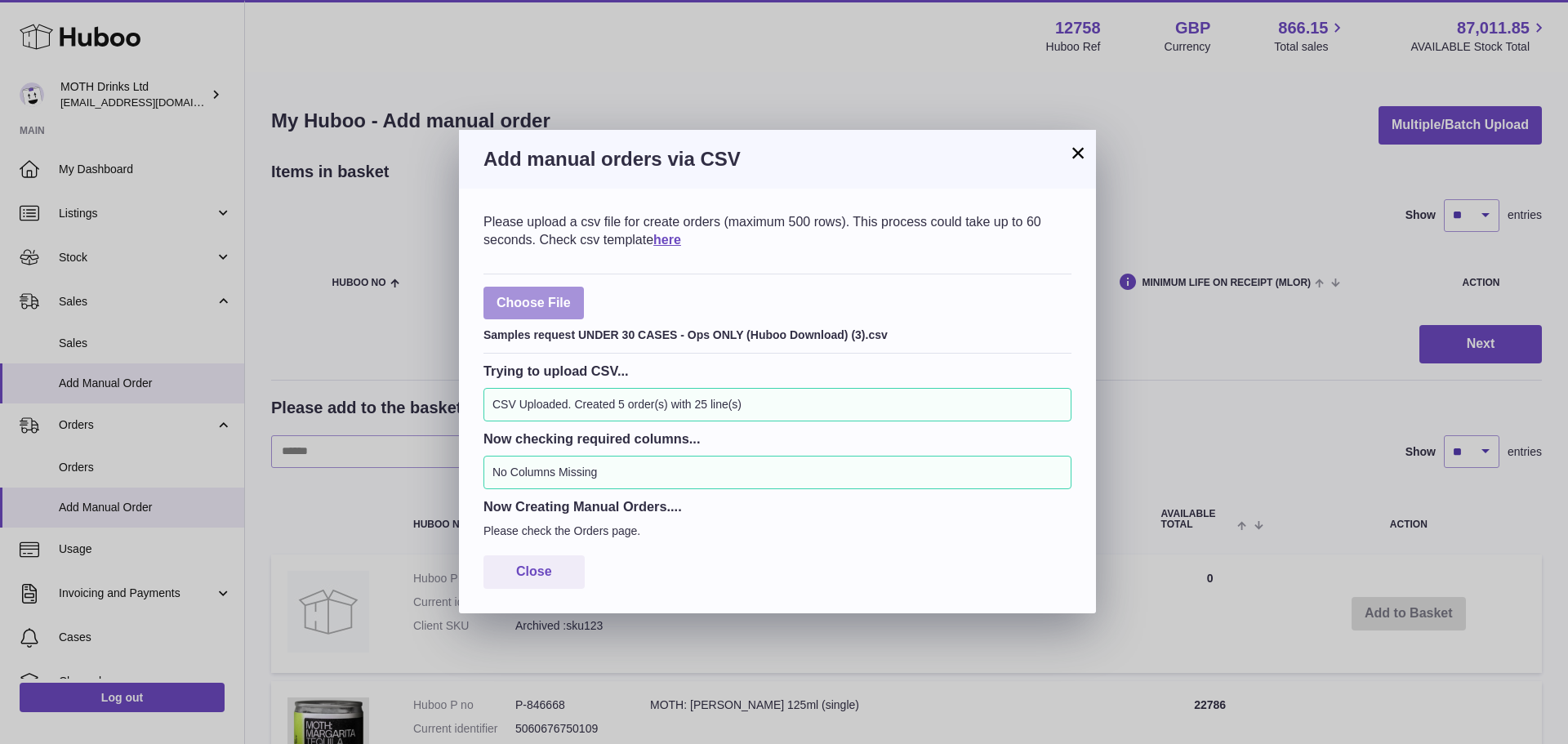
click at [542, 305] on label at bounding box center [533, 303] width 101 height 34
click at [571, 295] on input "file" at bounding box center [571, 294] width 1 height 1
type input "**********"
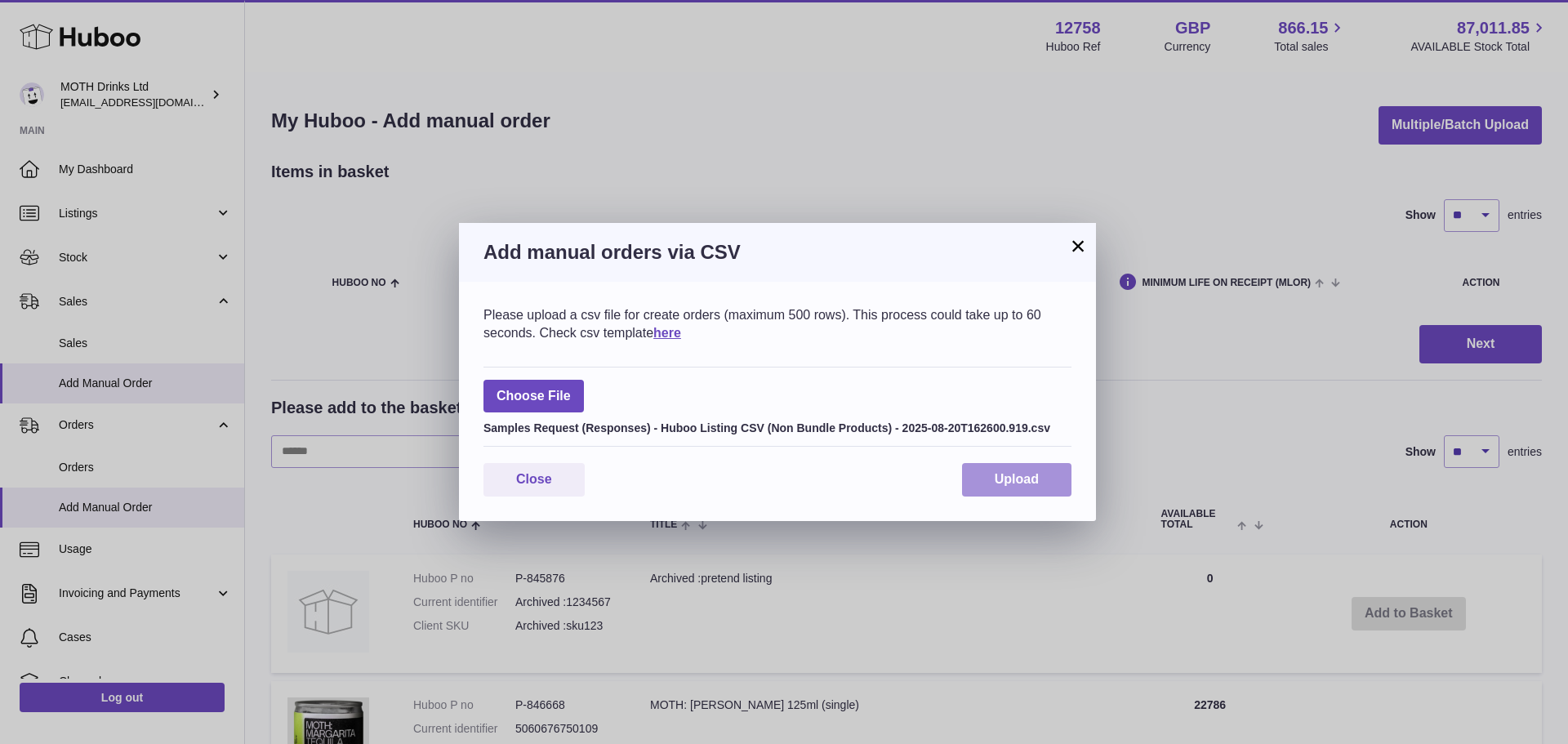
click at [1017, 477] on span "Upload" at bounding box center [1017, 478] width 44 height 13
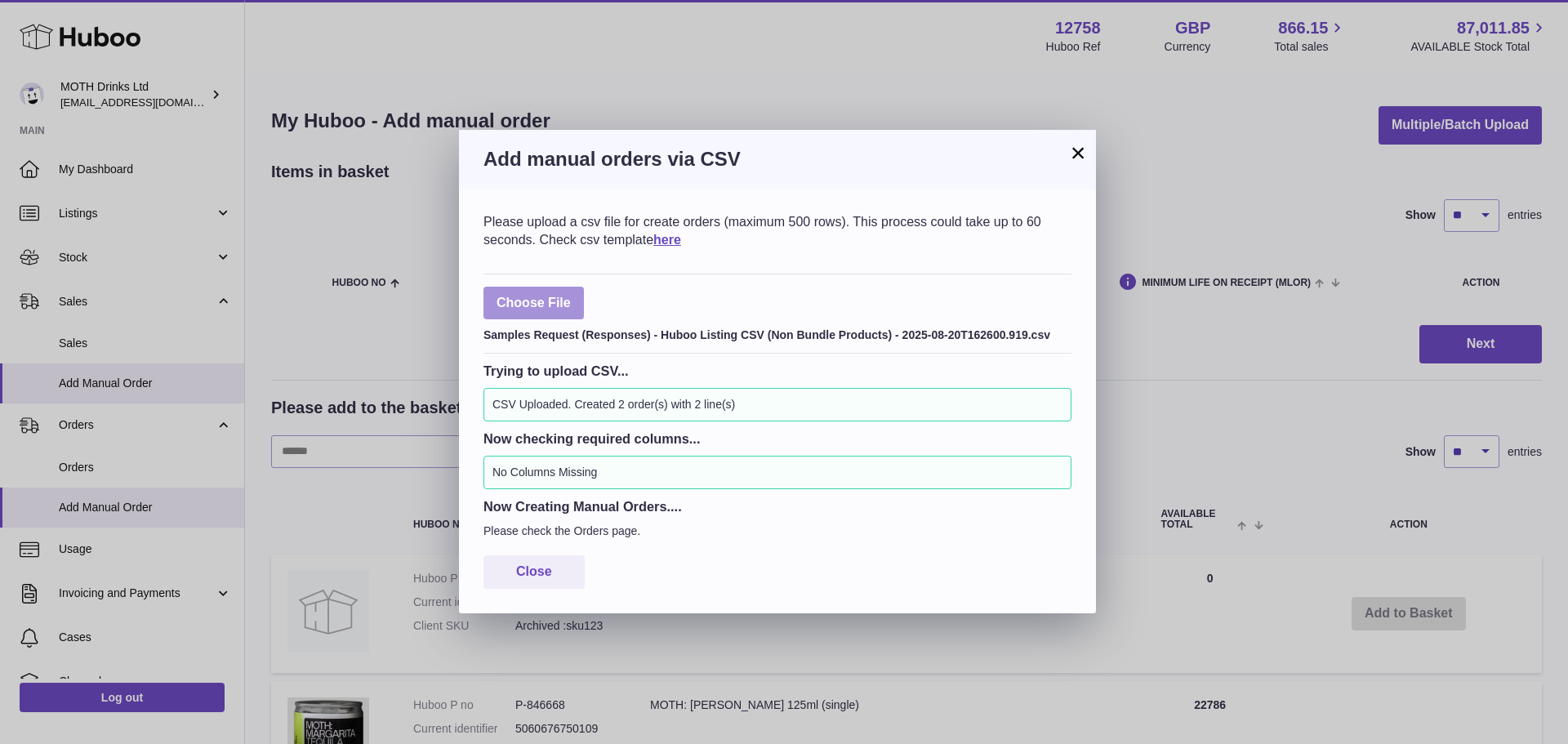
click at [556, 301] on label at bounding box center [533, 303] width 101 height 34
click at [571, 295] on input "file" at bounding box center [571, 294] width 1 height 1
type input "**********"
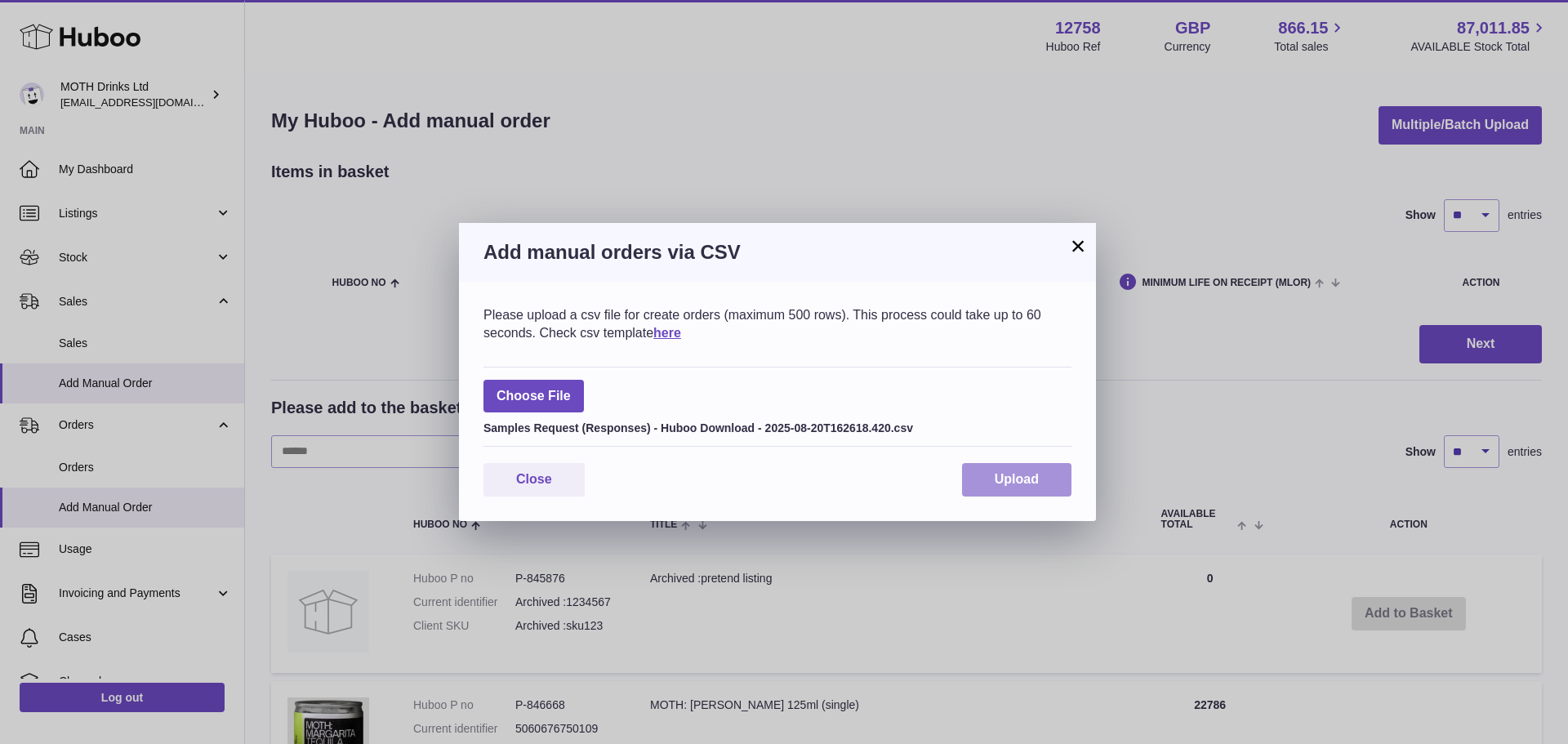
click at [999, 479] on span "Upload" at bounding box center [1017, 478] width 44 height 13
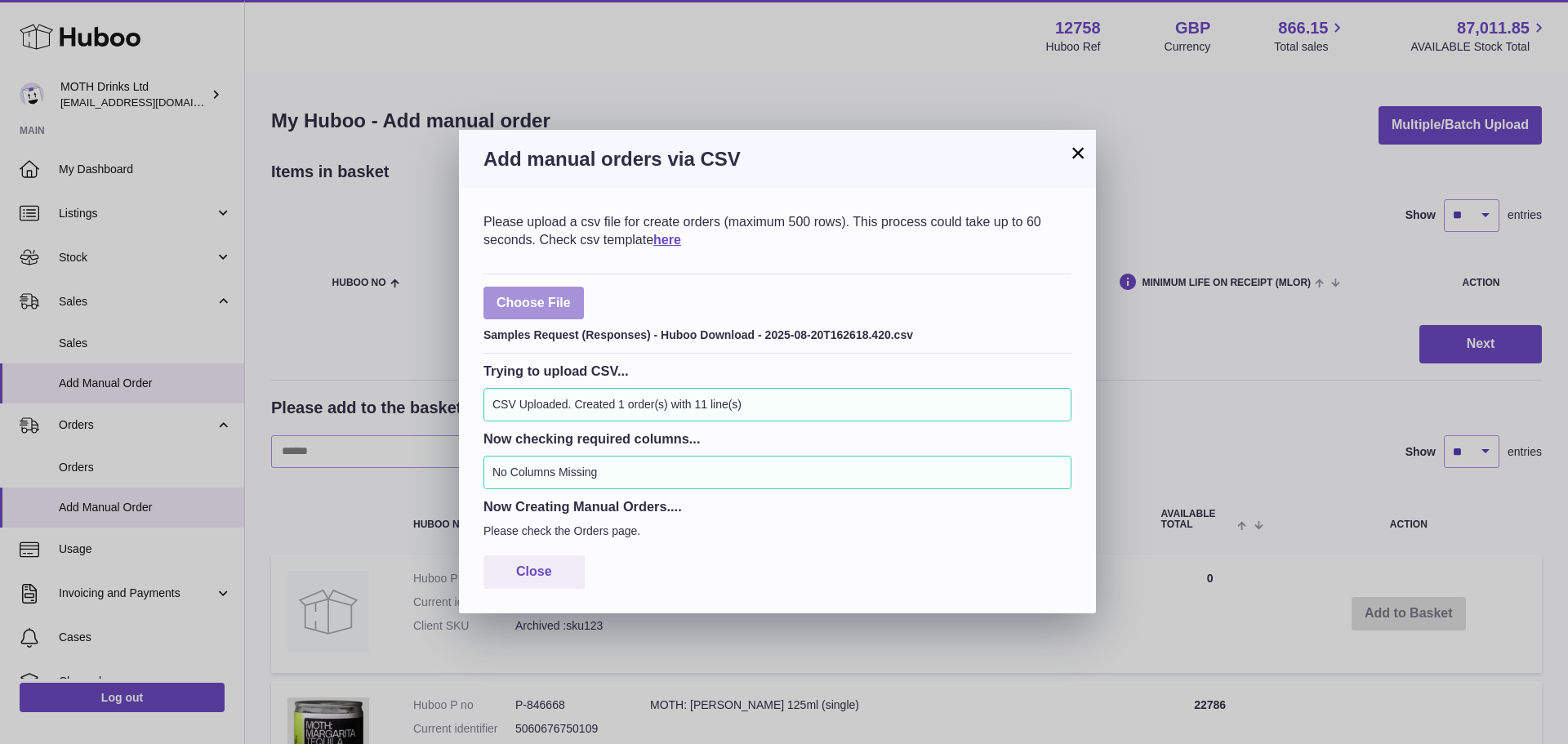
click at [547, 292] on label at bounding box center [533, 303] width 101 height 34
click at [571, 294] on input "file" at bounding box center [571, 294] width 1 height 1
type input "**********"
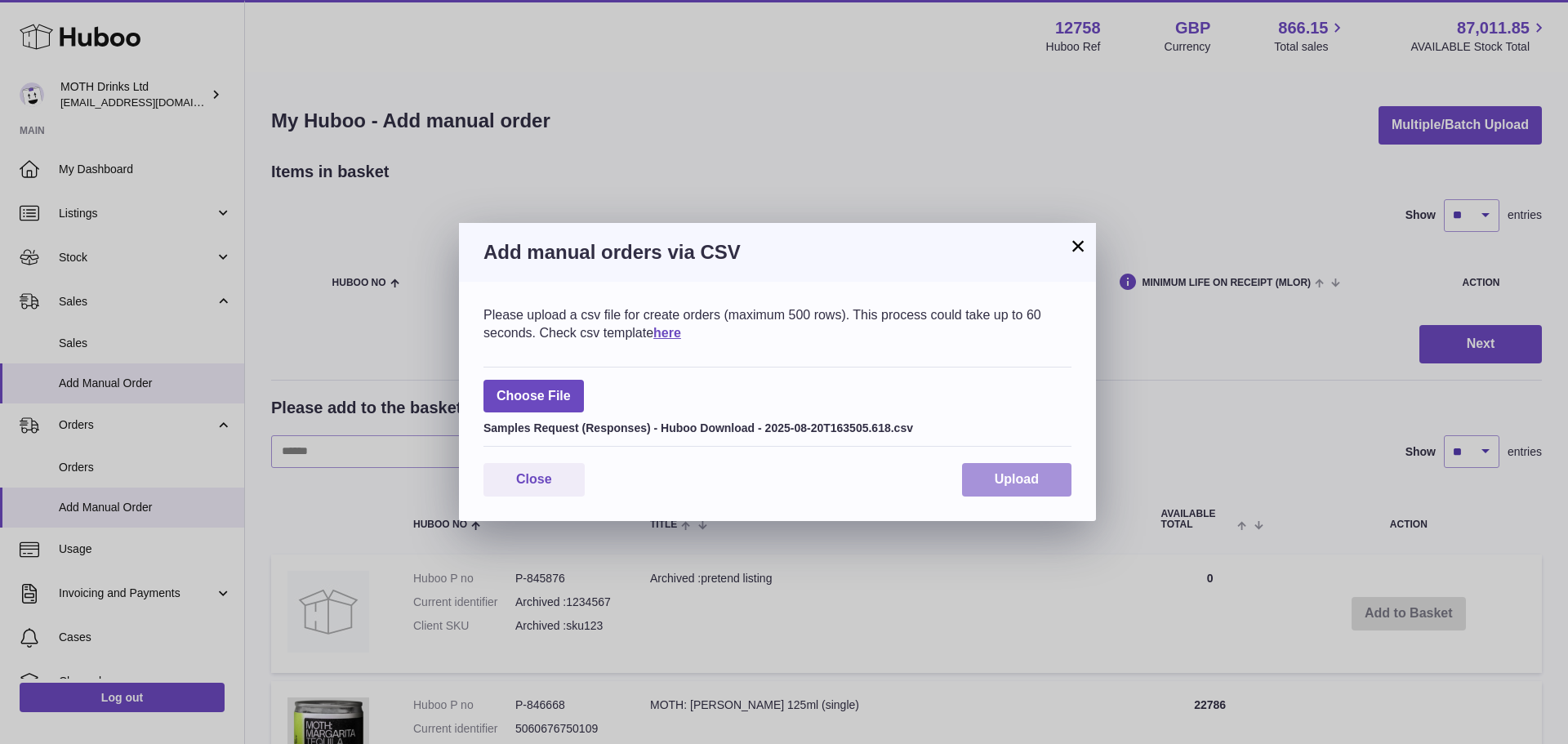
click at [987, 475] on button "Upload" at bounding box center [1017, 479] width 109 height 34
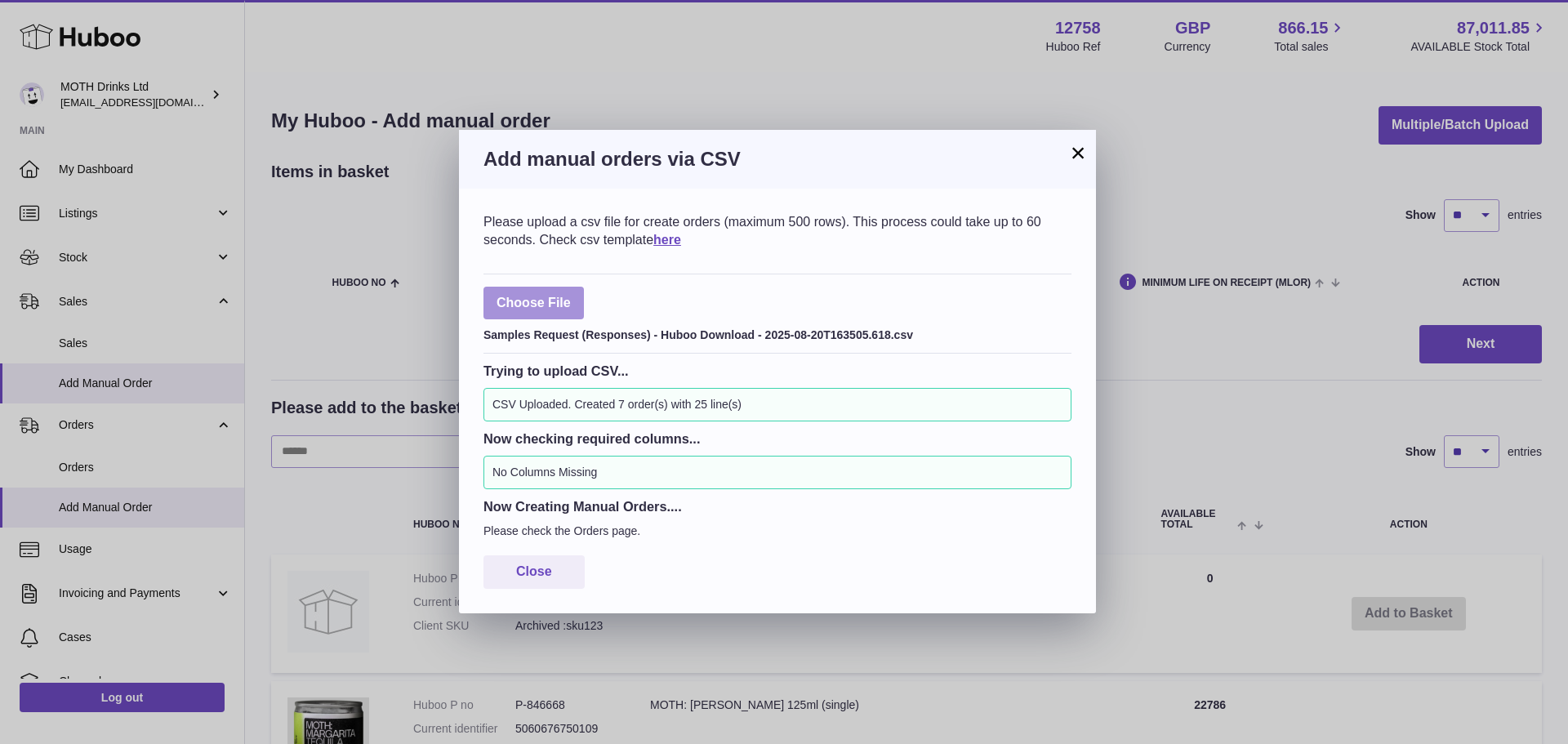
click at [565, 302] on label at bounding box center [533, 303] width 101 height 34
click at [571, 295] on input "file" at bounding box center [571, 294] width 1 height 1
type input "**********"
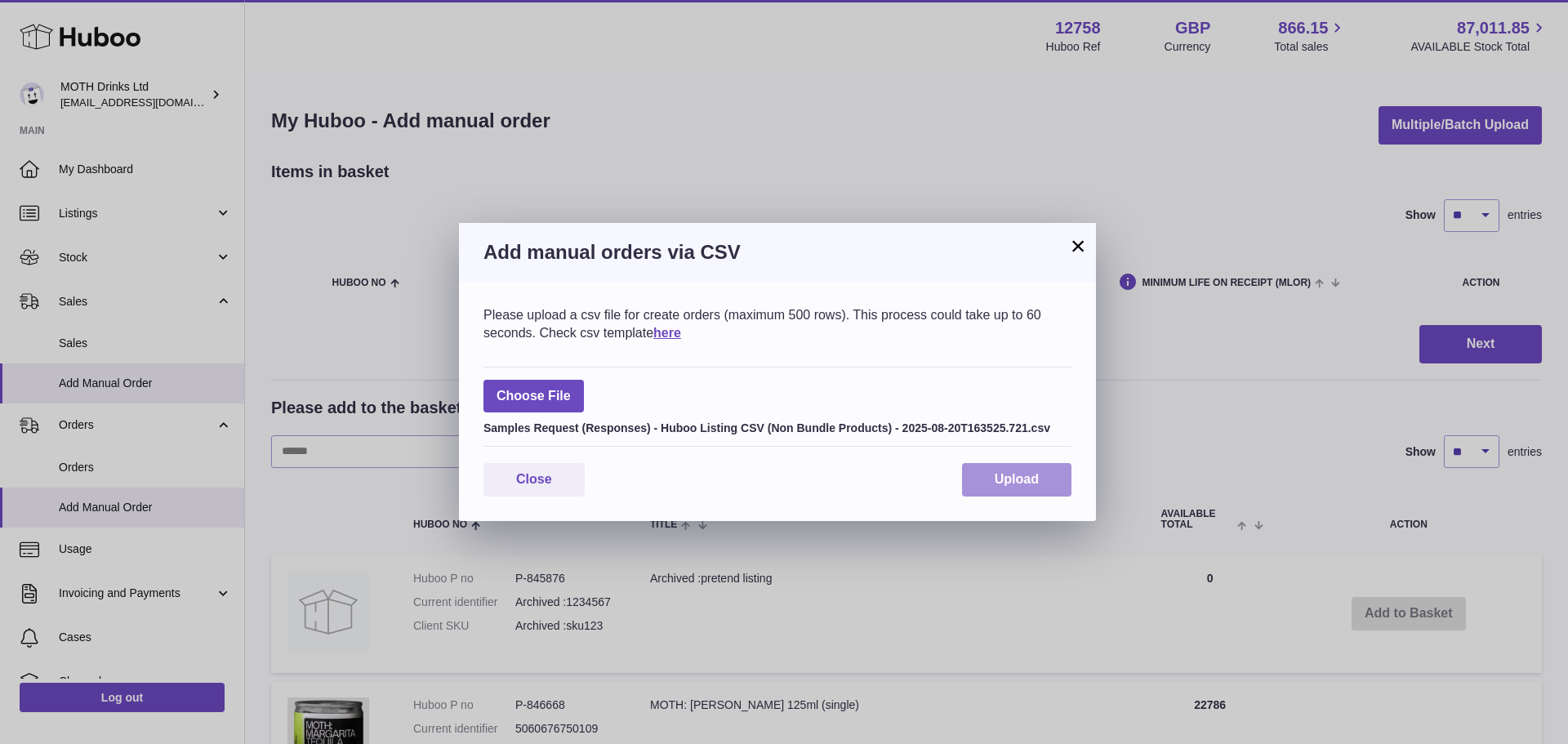
click at [1004, 469] on button "Upload" at bounding box center [1017, 479] width 109 height 34
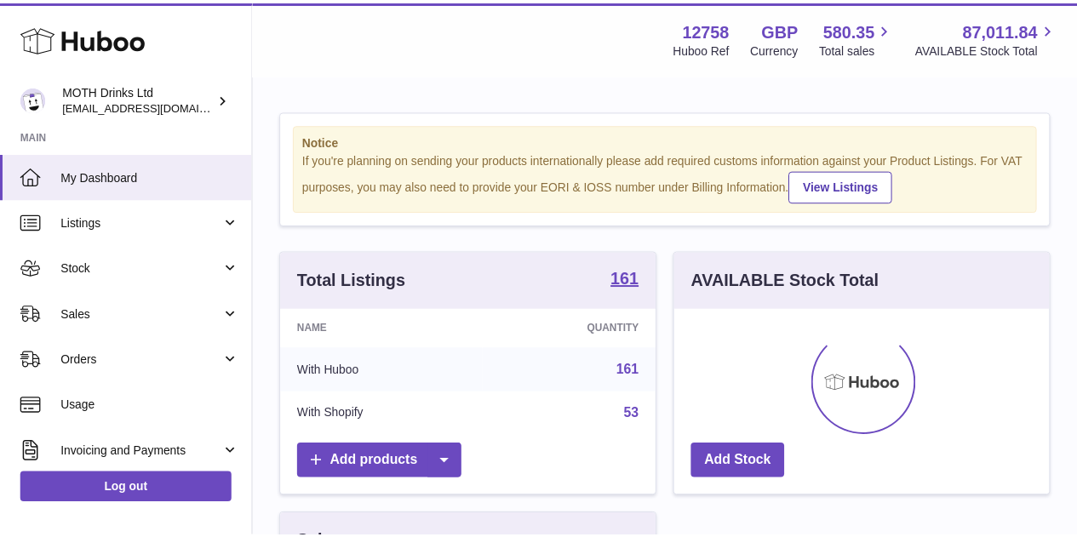
scroll to position [266, 380]
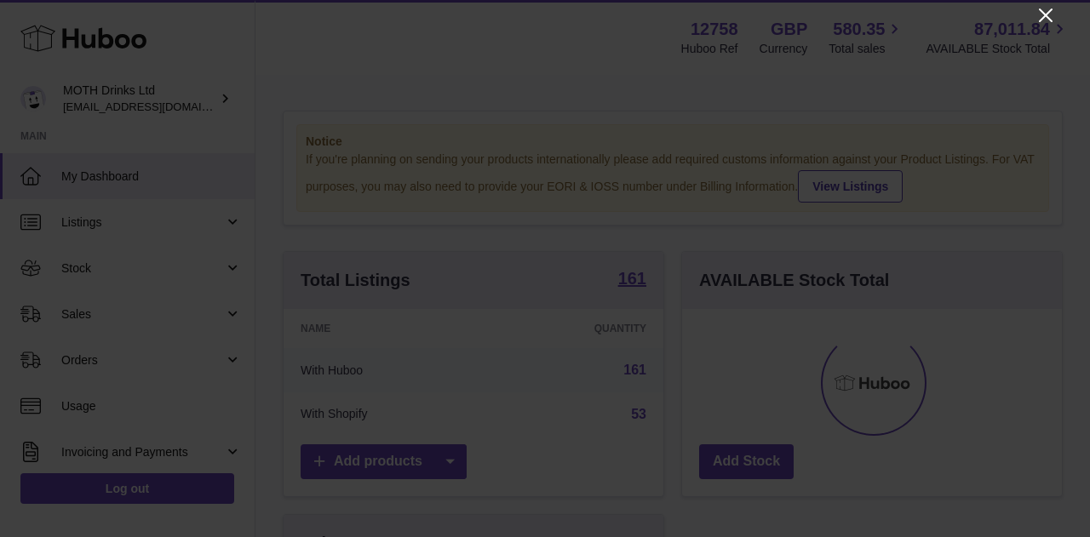
click at [1054, 20] on icon "Close" at bounding box center [1046, 15] width 20 height 20
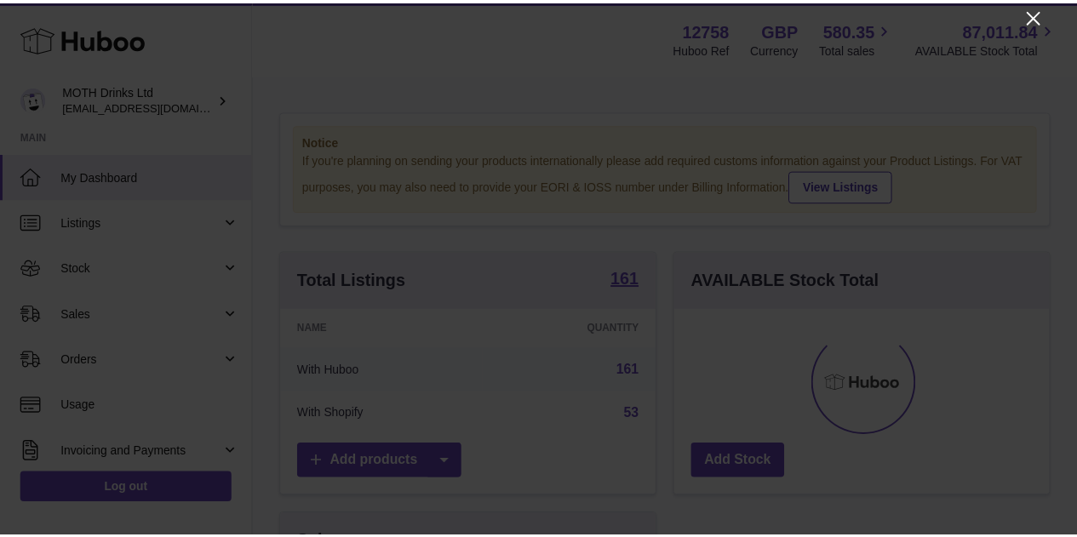
scroll to position [851311, 851202]
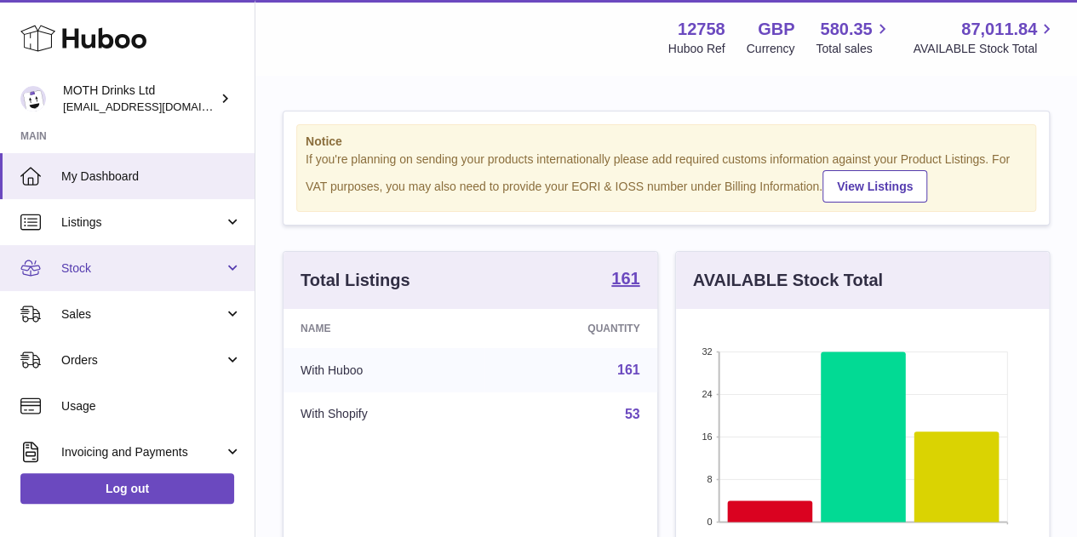
click at [184, 268] on span "Stock" at bounding box center [142, 269] width 163 height 16
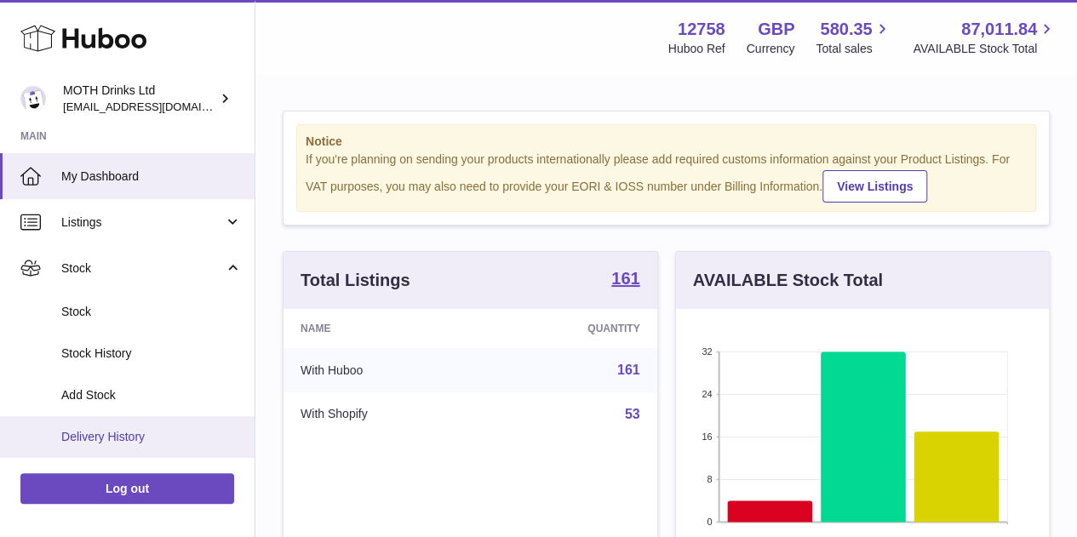
click at [206, 429] on span "Delivery History" at bounding box center [151, 437] width 181 height 16
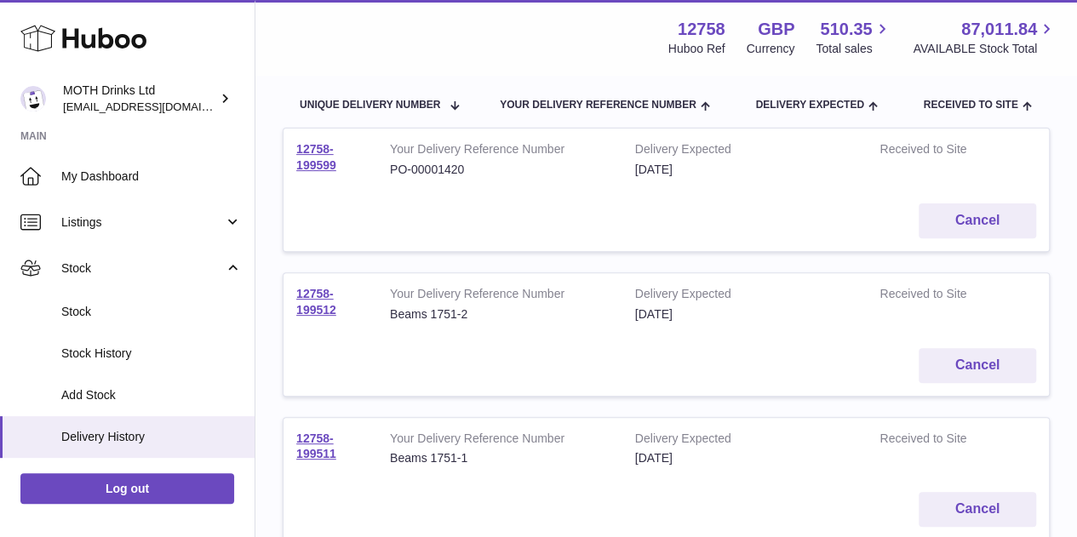
scroll to position [199, 0]
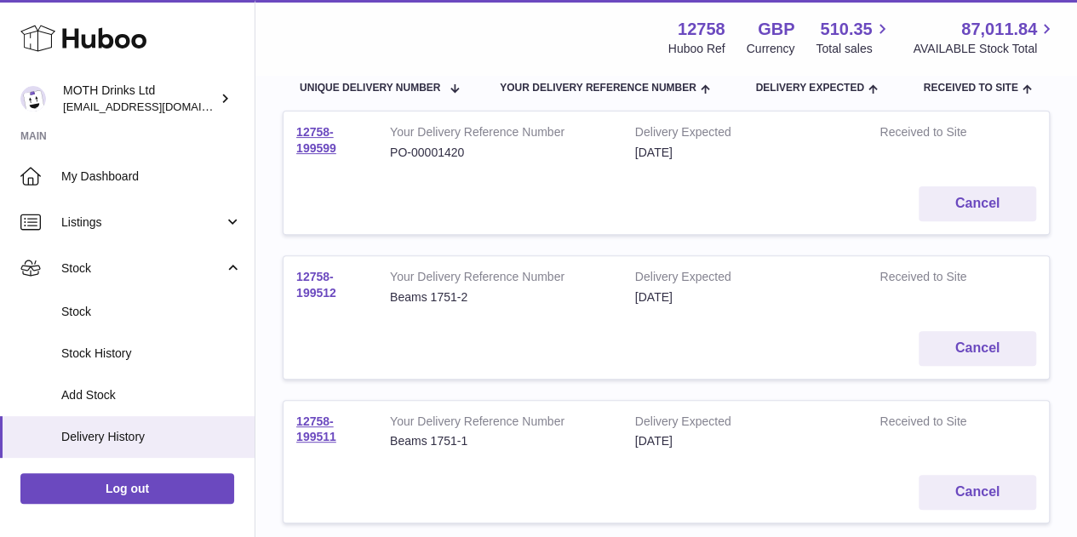
click at [315, 282] on link "12758-199512" at bounding box center [316, 285] width 40 height 30
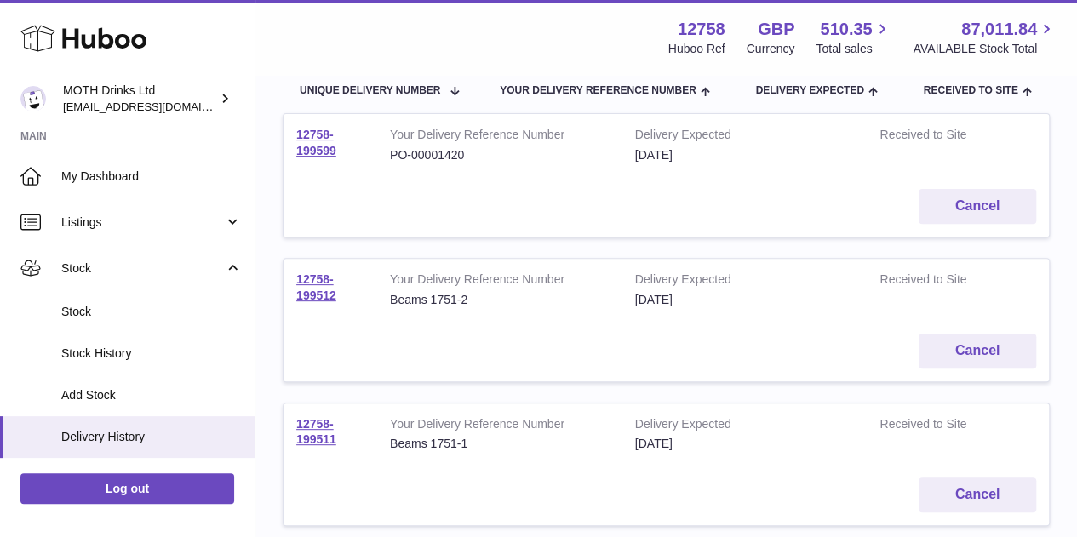
click at [322, 429] on td "12758-199511" at bounding box center [331, 435] width 94 height 62
click at [317, 437] on link "12758-199511" at bounding box center [316, 432] width 40 height 30
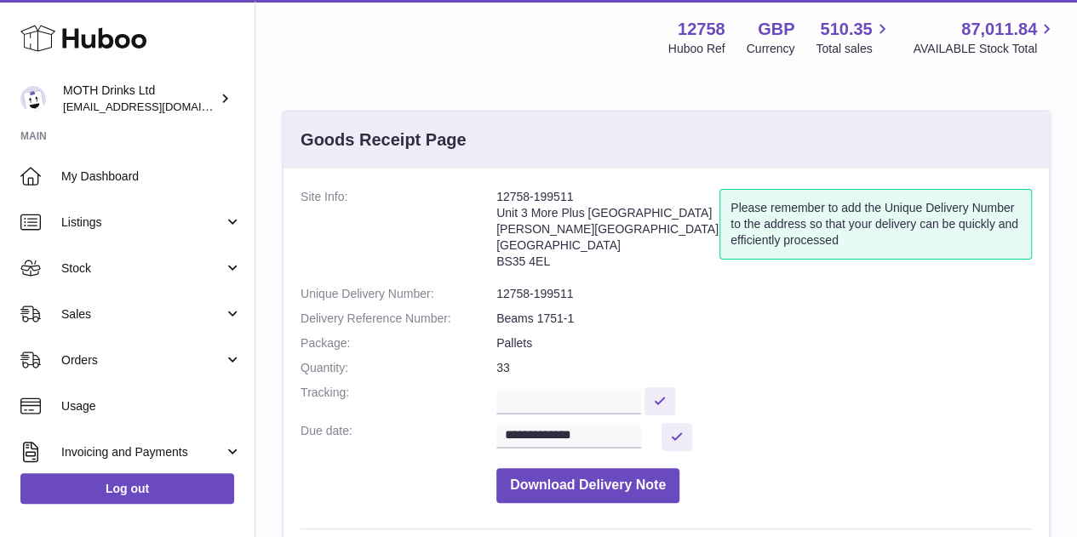
drag, startPoint x: 591, startPoint y: 199, endPoint x: 467, endPoint y: 198, distance: 124.3
click at [467, 198] on dl "**********" at bounding box center [667, 350] width 732 height 323
copy dl "12758-199511"
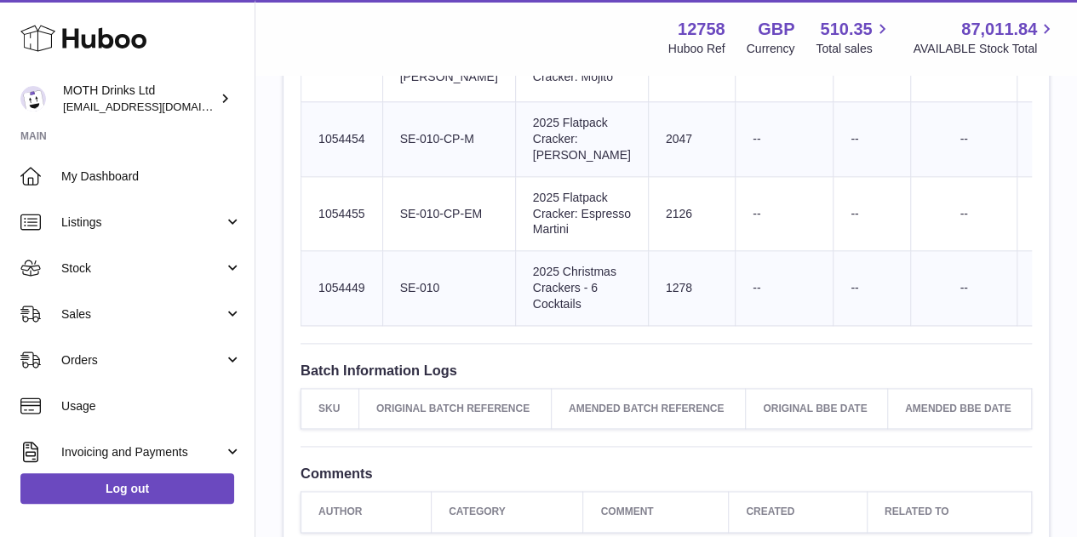
scroll to position [945, 0]
